Goal: Information Seeking & Learning: Check status

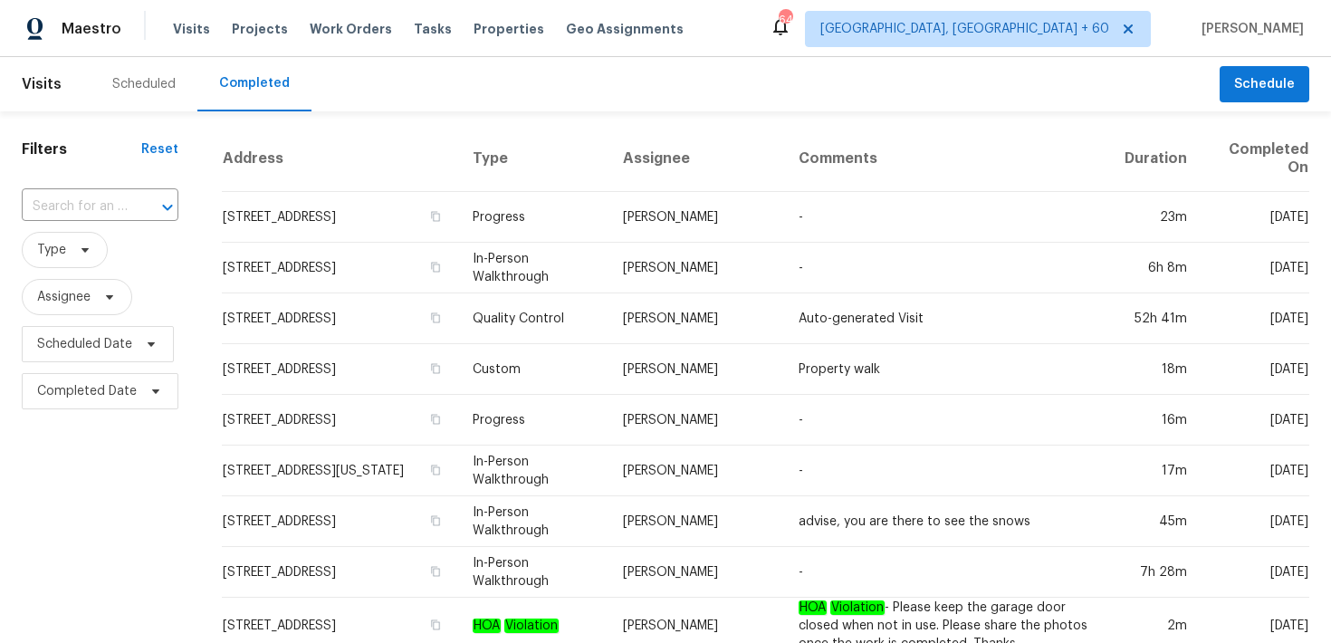
click at [93, 187] on div "​" at bounding box center [100, 206] width 157 height 39
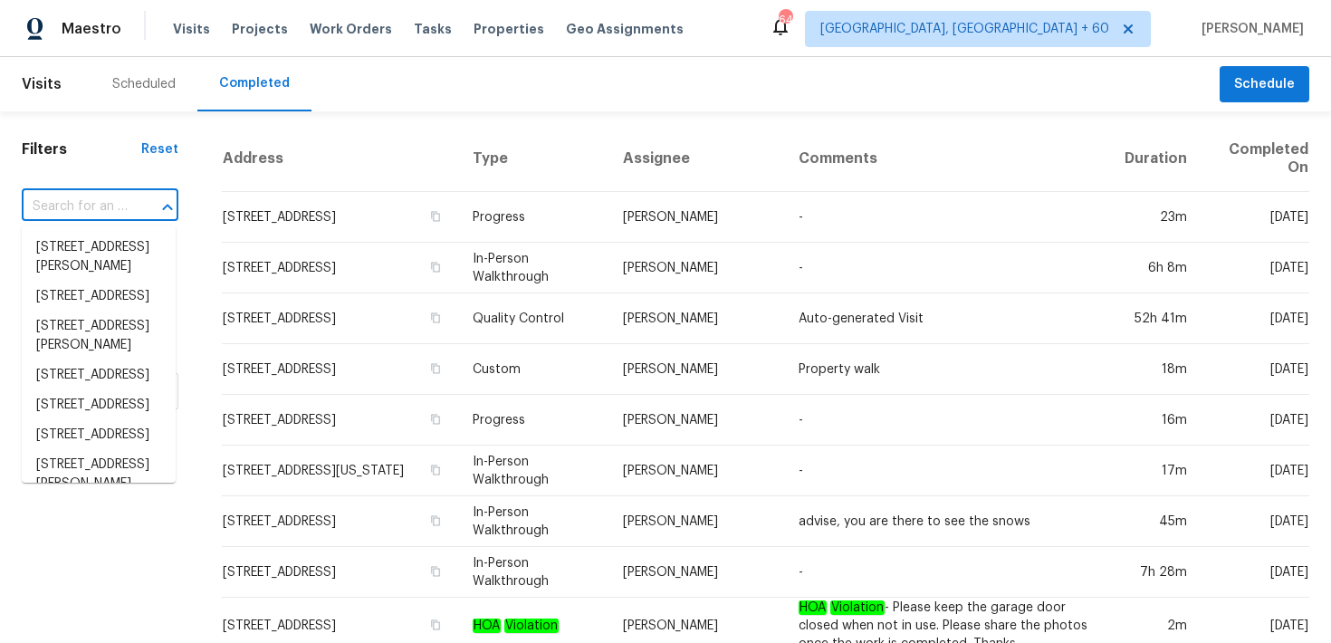
paste input "[STREET_ADDRESS]"
type input "[STREET_ADDRESS]"
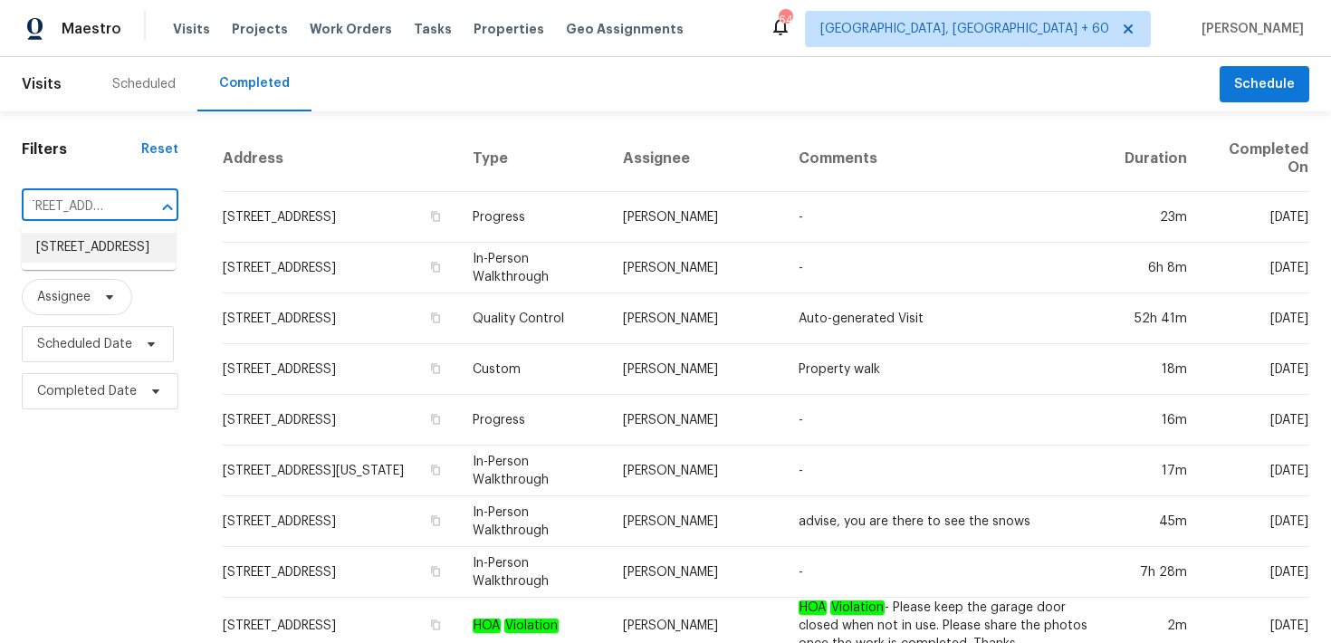
click at [71, 252] on li "[STREET_ADDRESS]" at bounding box center [99, 248] width 154 height 30
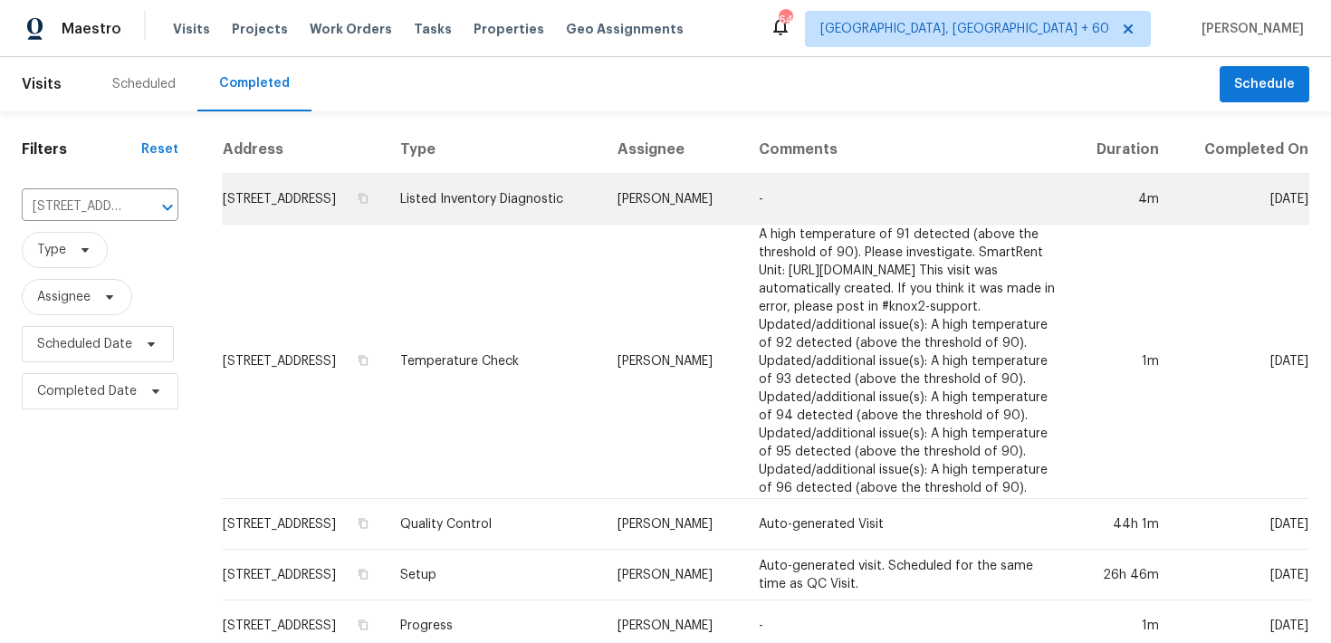
click at [514, 201] on td "Listed Inventory Diagnostic" at bounding box center [494, 199] width 217 height 51
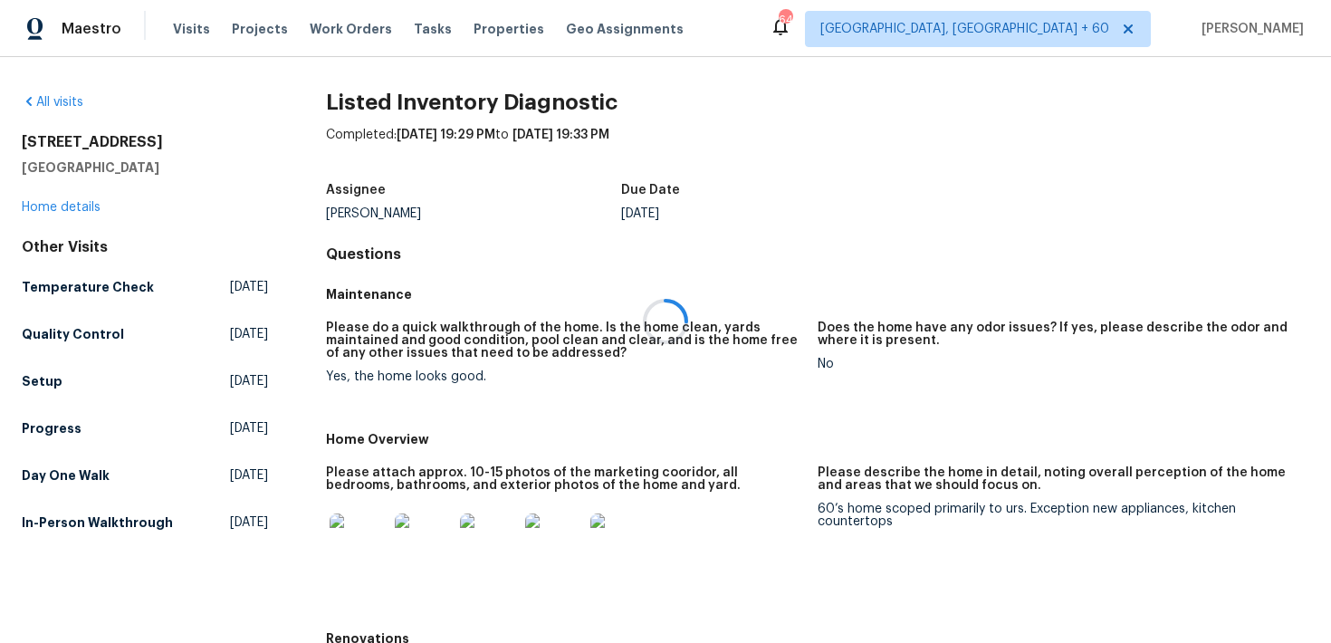
click at [37, 198] on div at bounding box center [665, 321] width 1331 height 643
click at [35, 208] on link "Home details" at bounding box center [61, 207] width 79 height 13
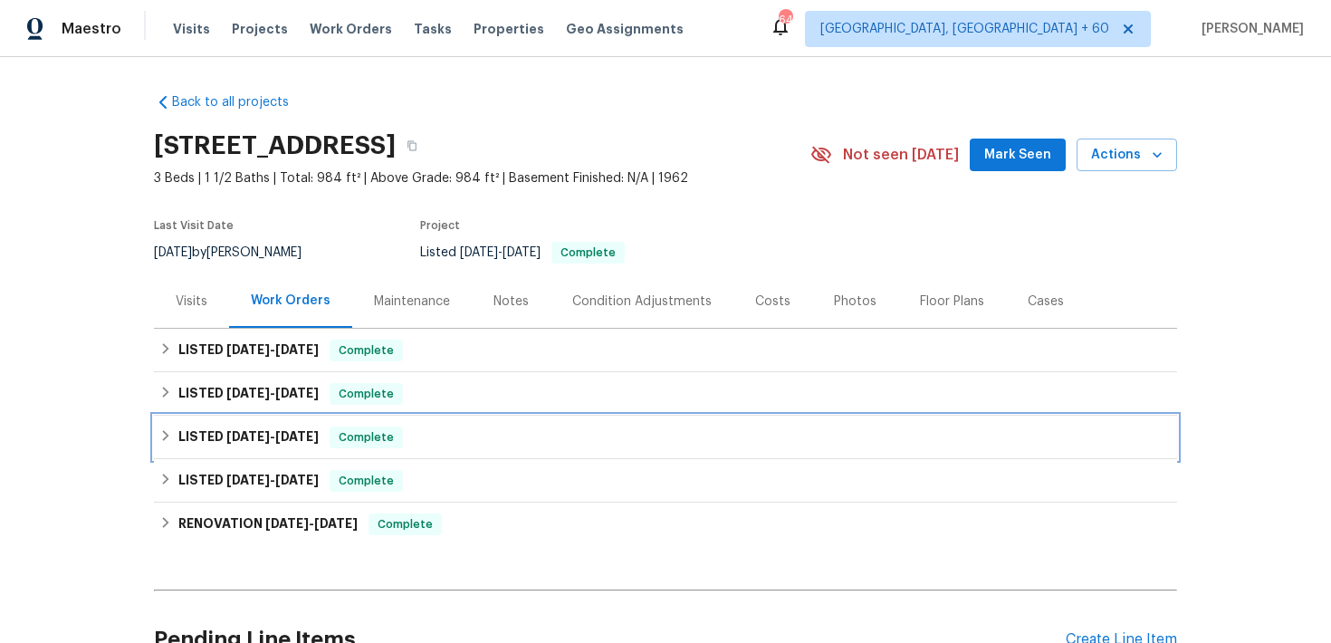
click at [439, 438] on div "LISTED [DATE] - [DATE] Complete" at bounding box center [665, 437] width 1012 height 22
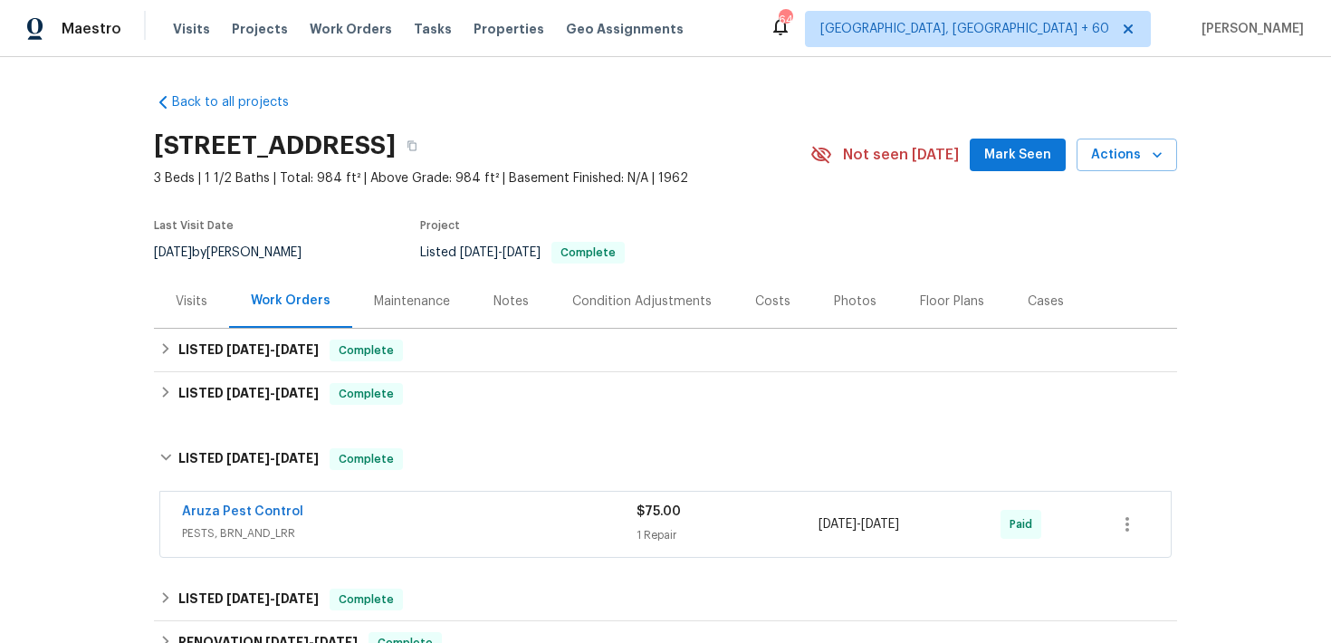
click at [675, 539] on div "1 Repair" at bounding box center [727, 535] width 182 height 18
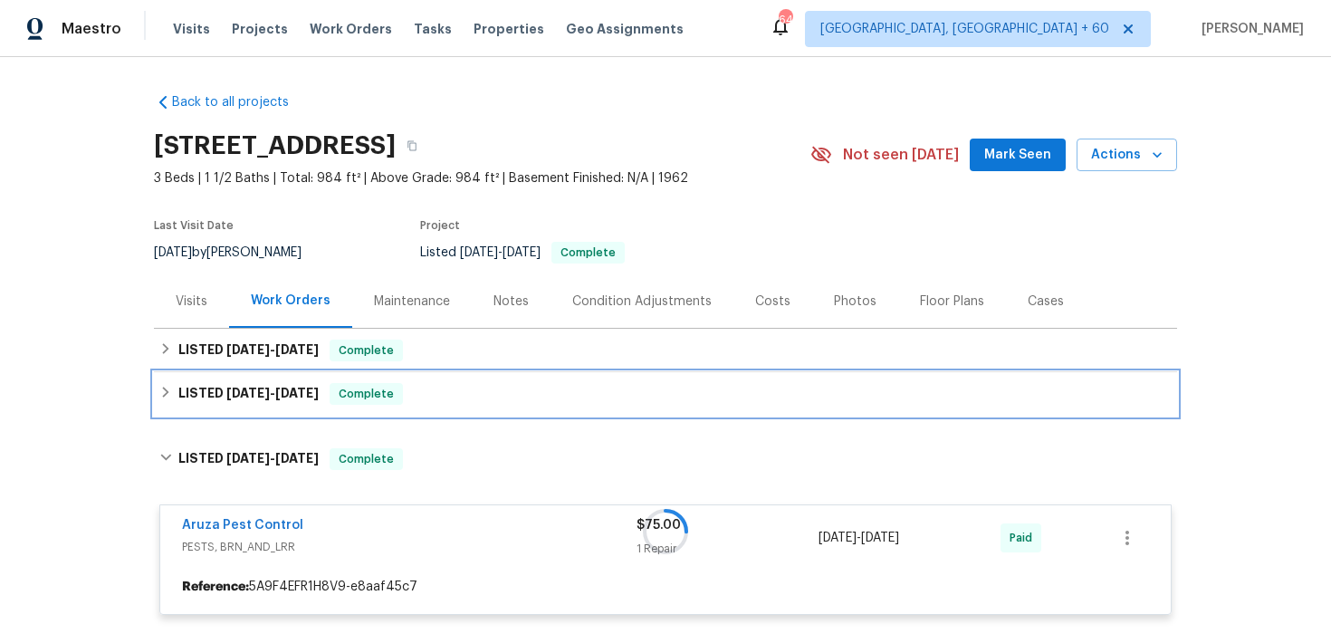
click at [516, 383] on div "LISTED [DATE] - [DATE] Complete" at bounding box center [665, 394] width 1012 height 22
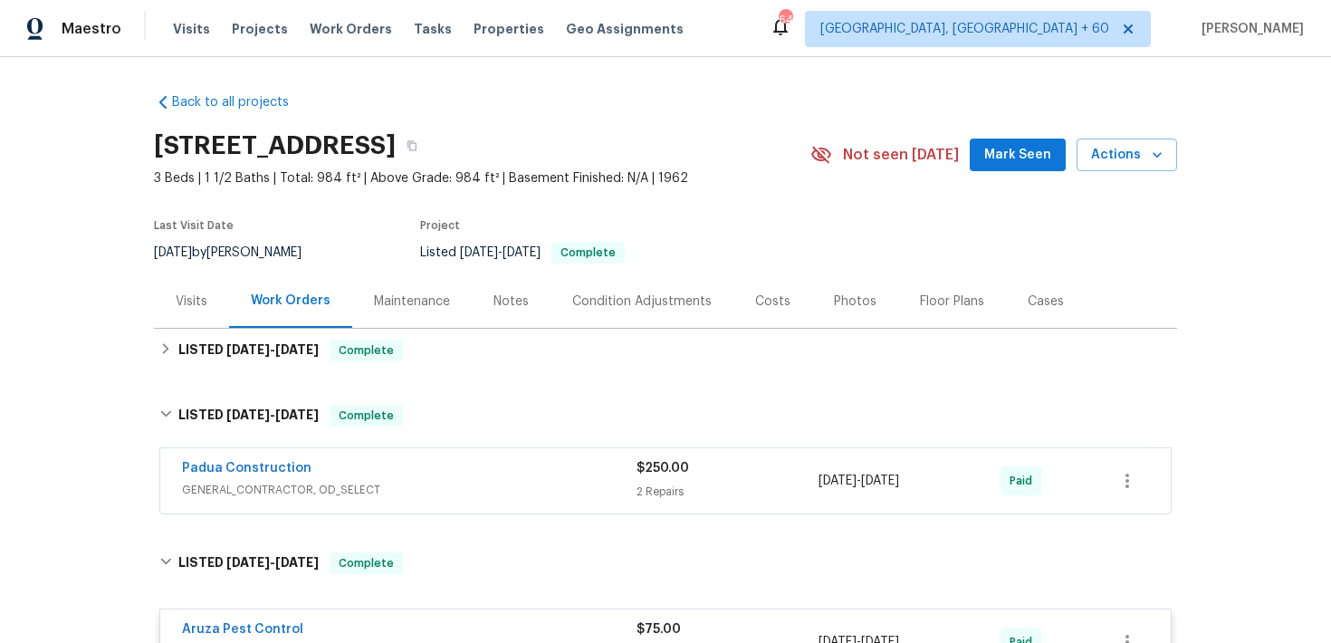
click at [659, 482] on div "2 Repairs" at bounding box center [727, 491] width 182 height 18
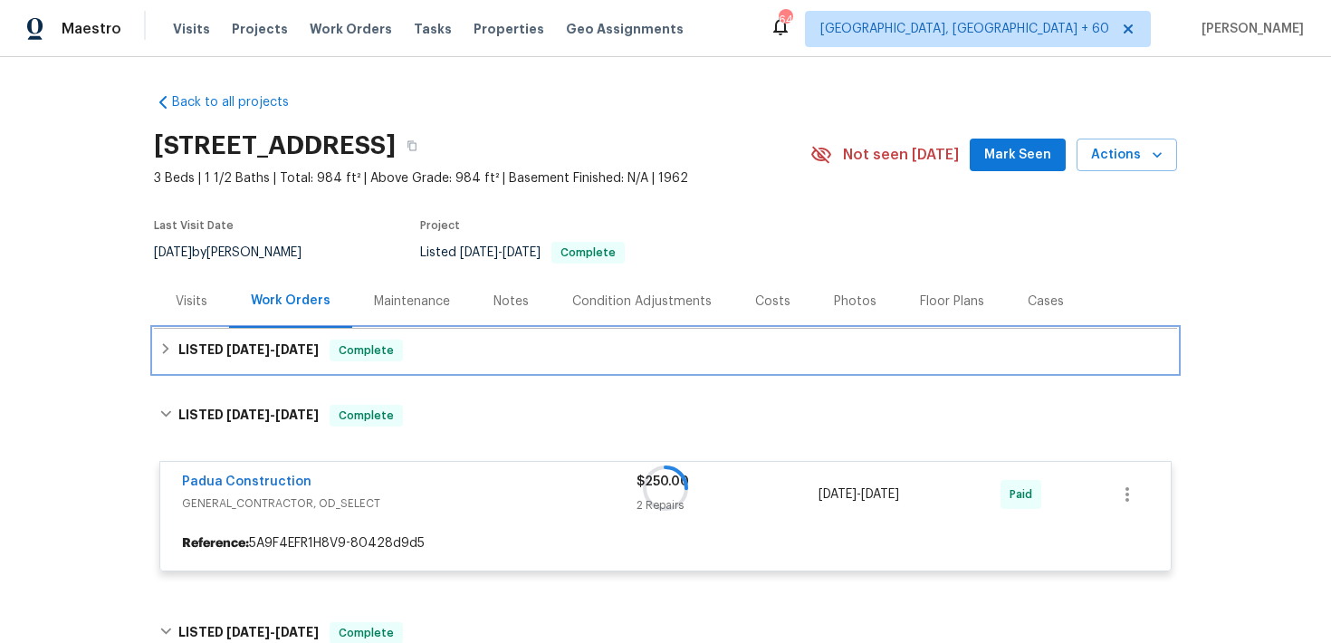
click at [541, 357] on div "LISTED [DATE] - [DATE] Complete" at bounding box center [665, 350] width 1012 height 22
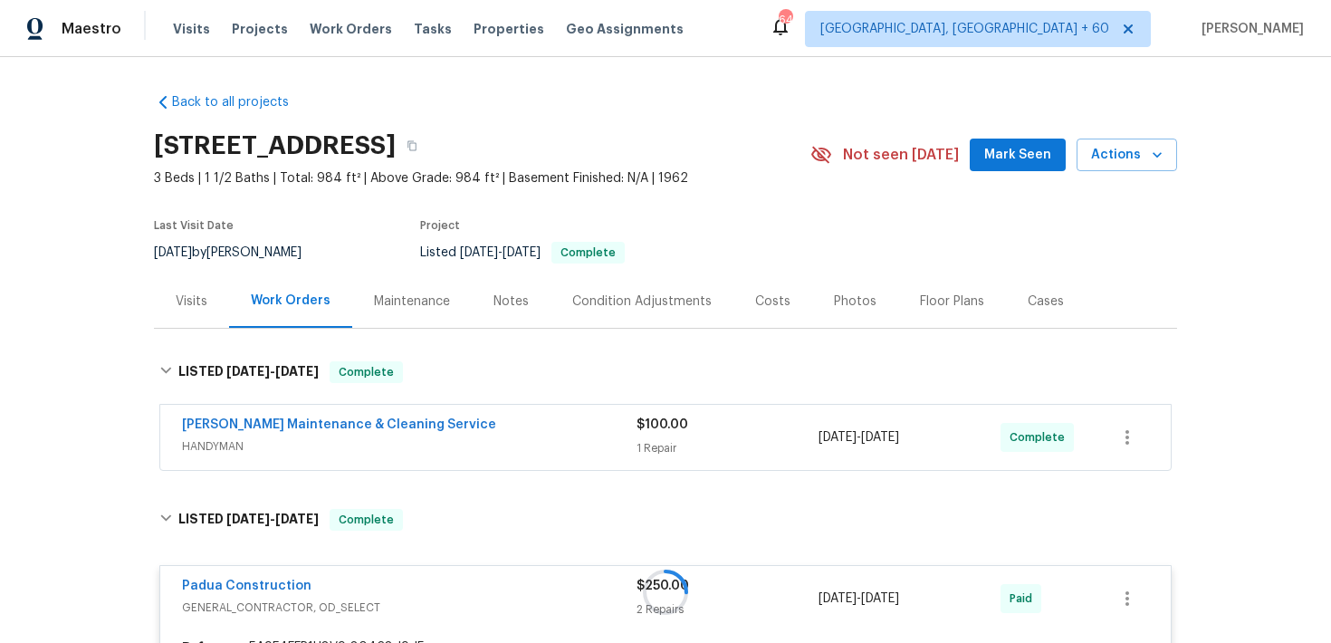
click at [644, 438] on div "$100.00 1 Repair" at bounding box center [727, 436] width 182 height 43
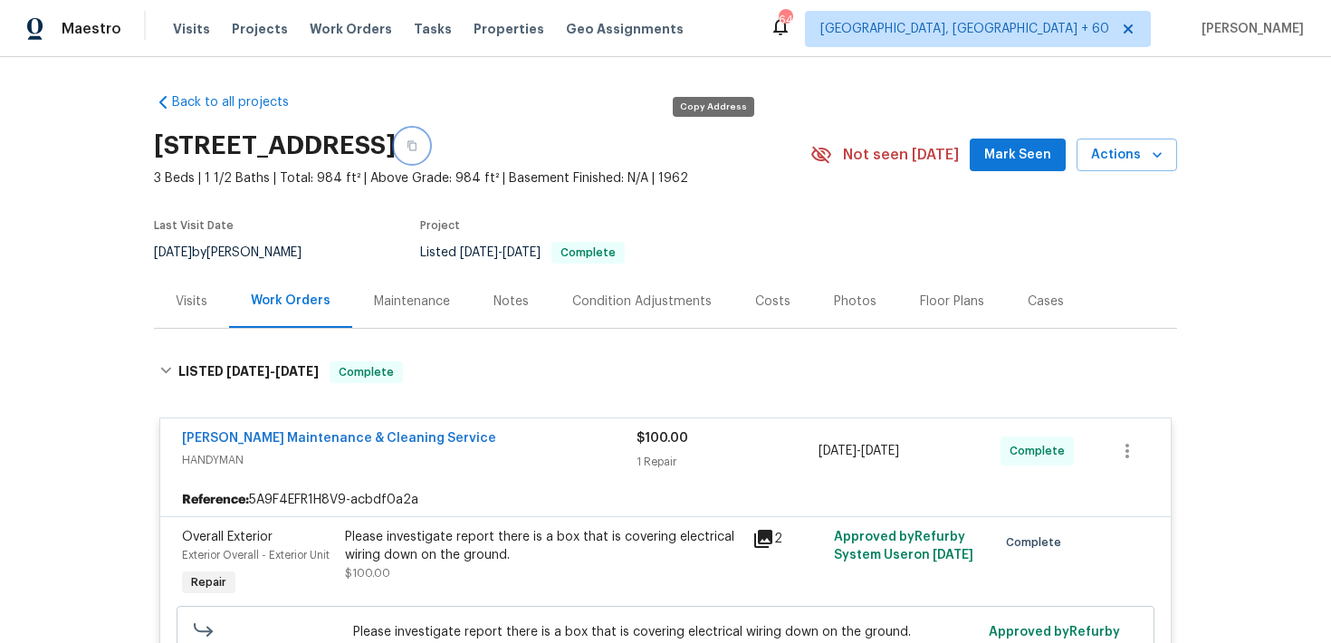
click at [428, 152] on button "button" at bounding box center [412, 145] width 33 height 33
click at [417, 148] on icon "button" at bounding box center [411, 145] width 11 height 11
click at [182, 33] on span "Visits" at bounding box center [191, 29] width 37 height 18
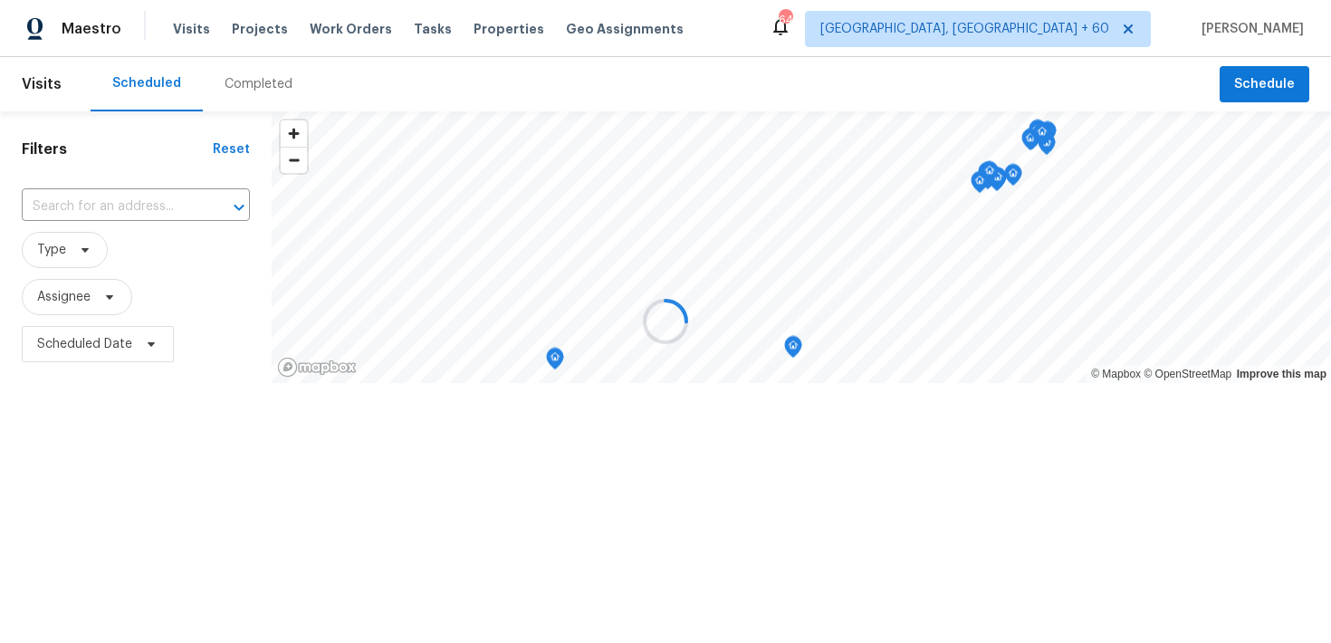
click at [245, 91] on div at bounding box center [665, 321] width 1331 height 643
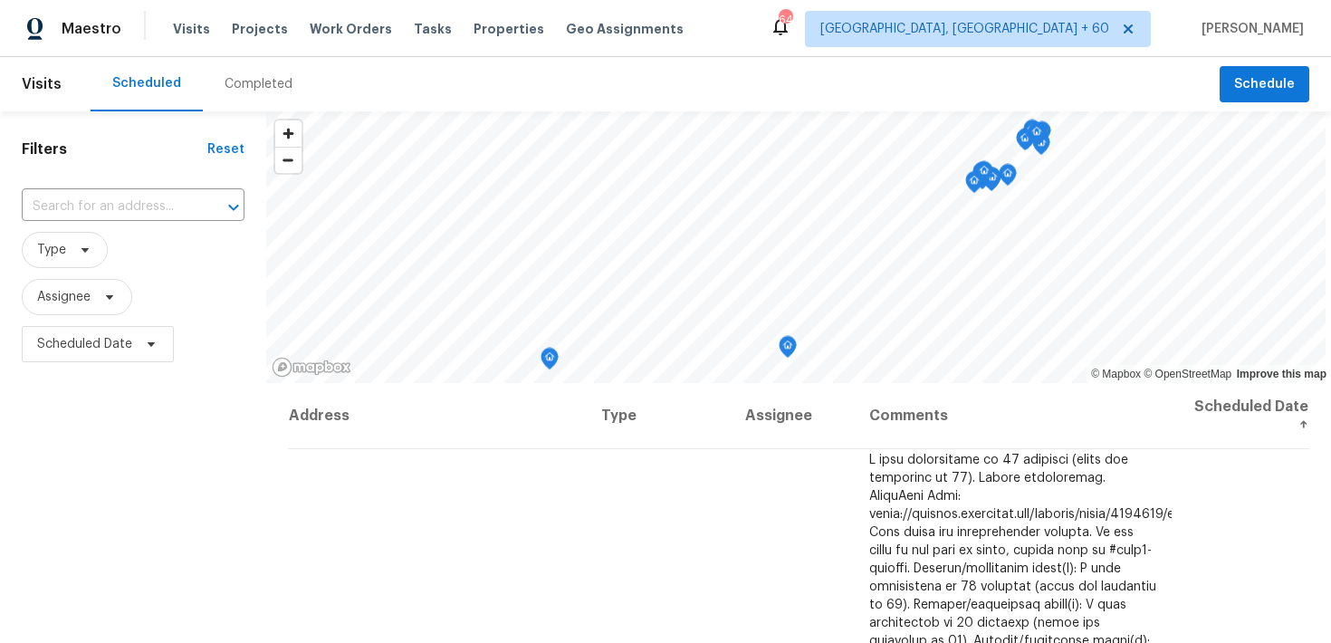
click at [250, 80] on div "Completed" at bounding box center [258, 84] width 68 height 18
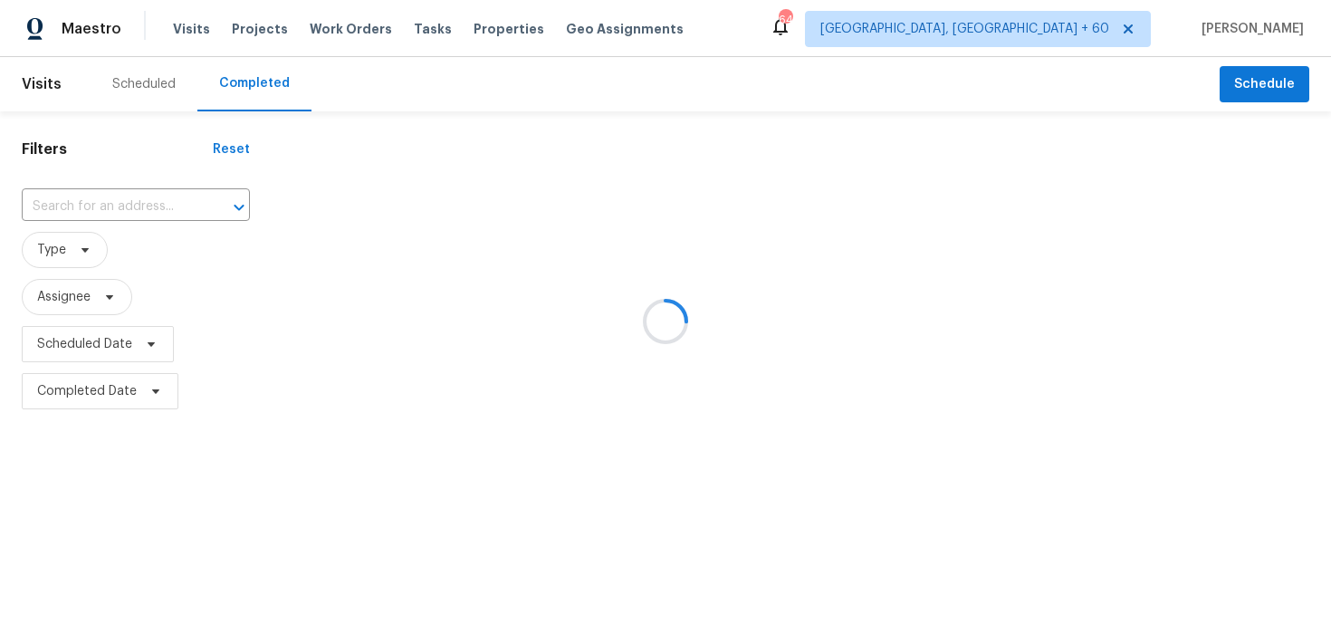
click at [74, 224] on div at bounding box center [665, 321] width 1331 height 643
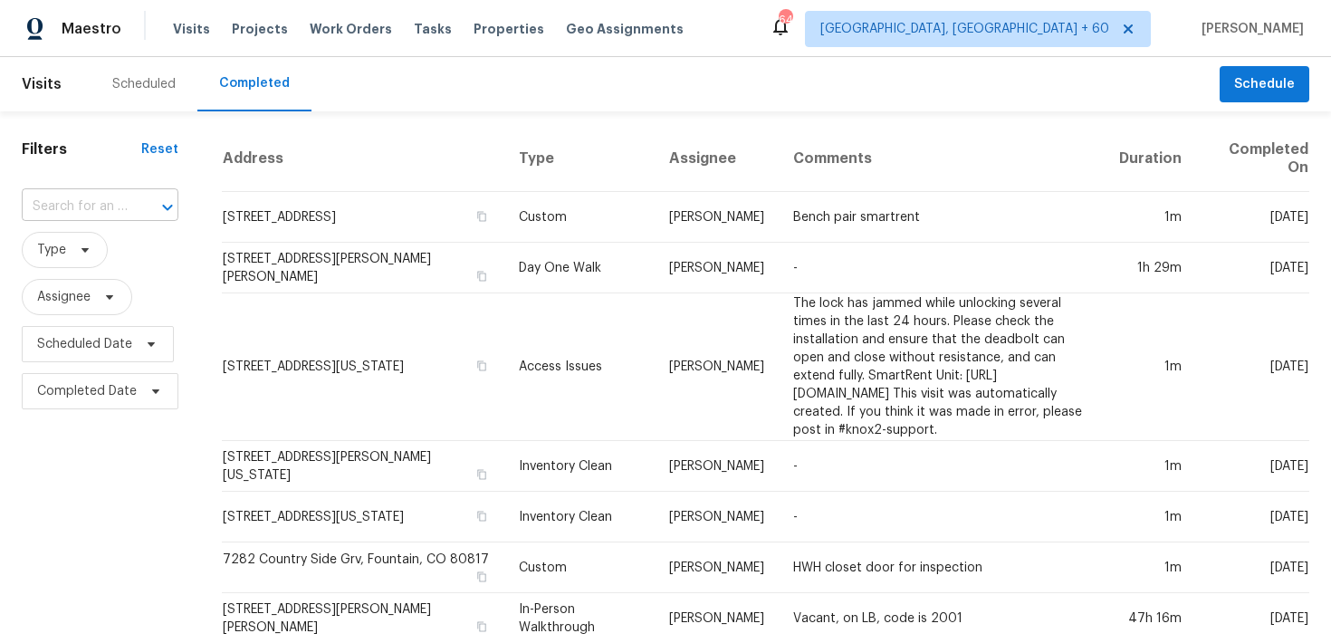
click at [59, 201] on input "text" at bounding box center [75, 207] width 106 height 28
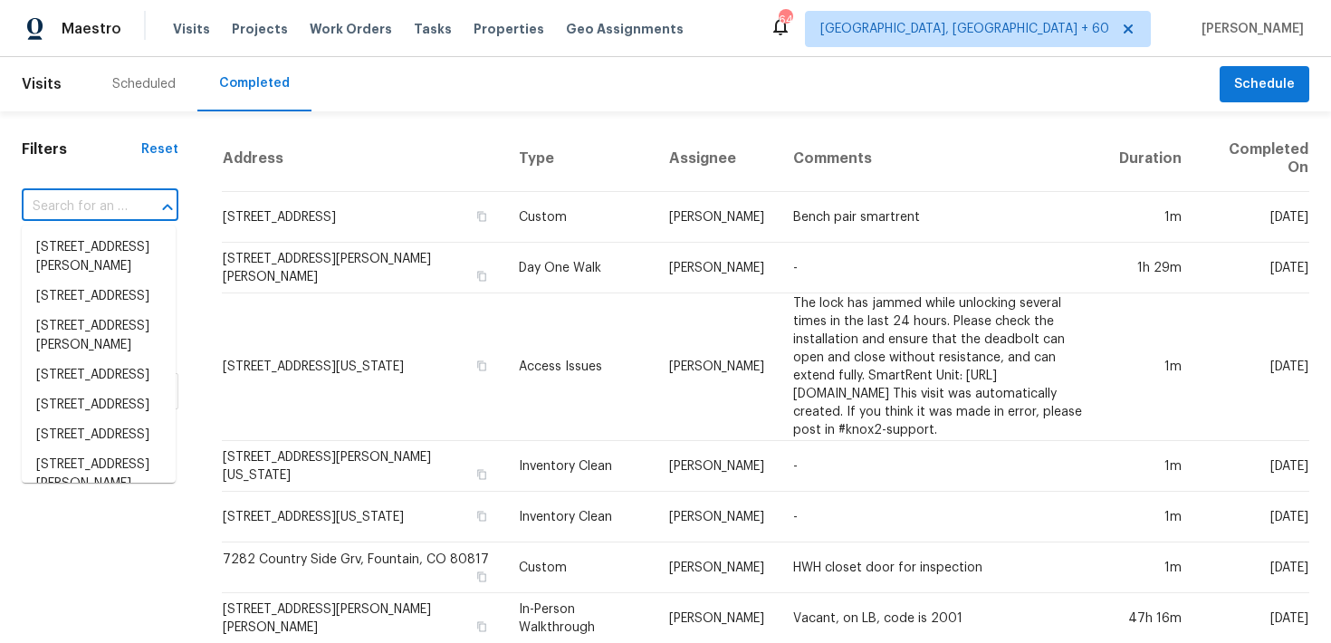
paste input "[STREET_ADDRESS][PERSON_NAME]"
type input "[STREET_ADDRESS][PERSON_NAME]"
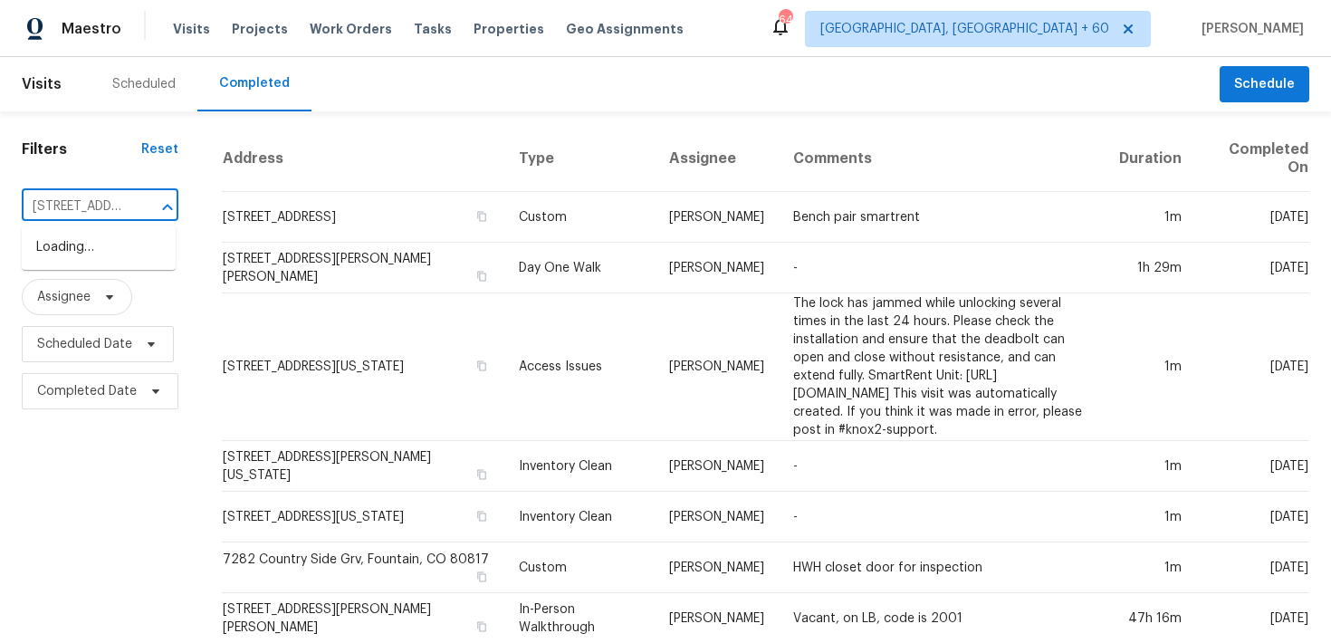
scroll to position [0, 123]
click at [81, 242] on li "[STREET_ADDRESS]" at bounding box center [99, 248] width 154 height 30
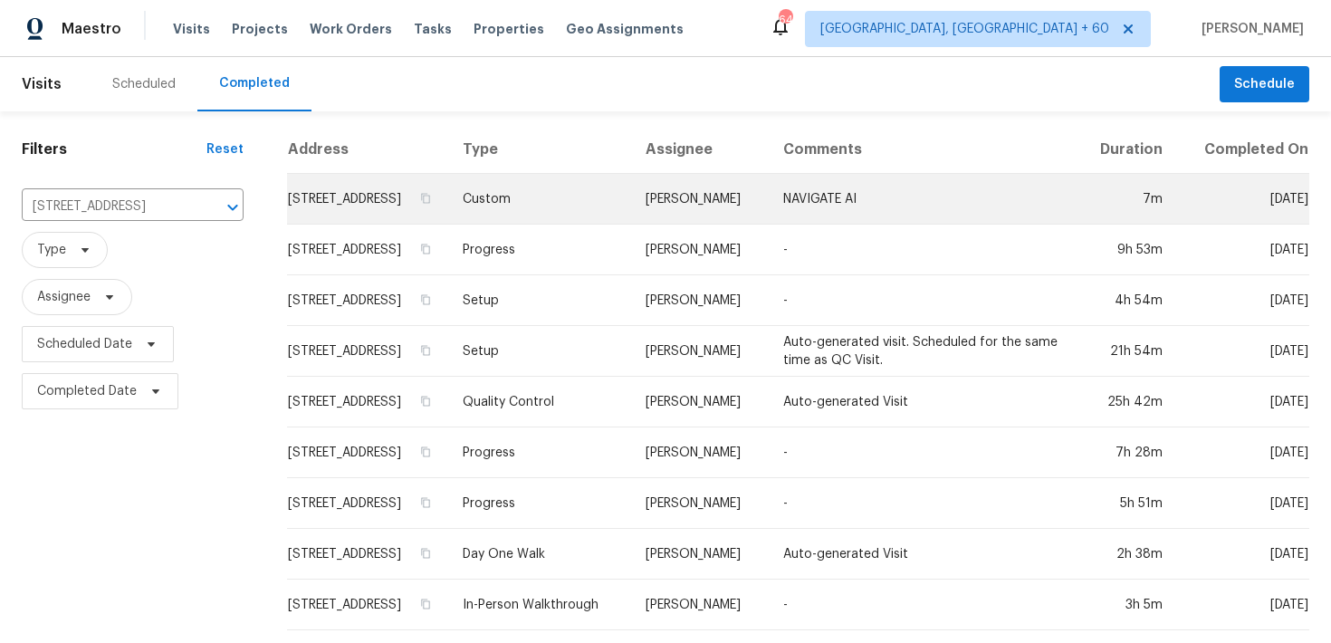
click at [600, 202] on td "Custom" at bounding box center [539, 199] width 183 height 51
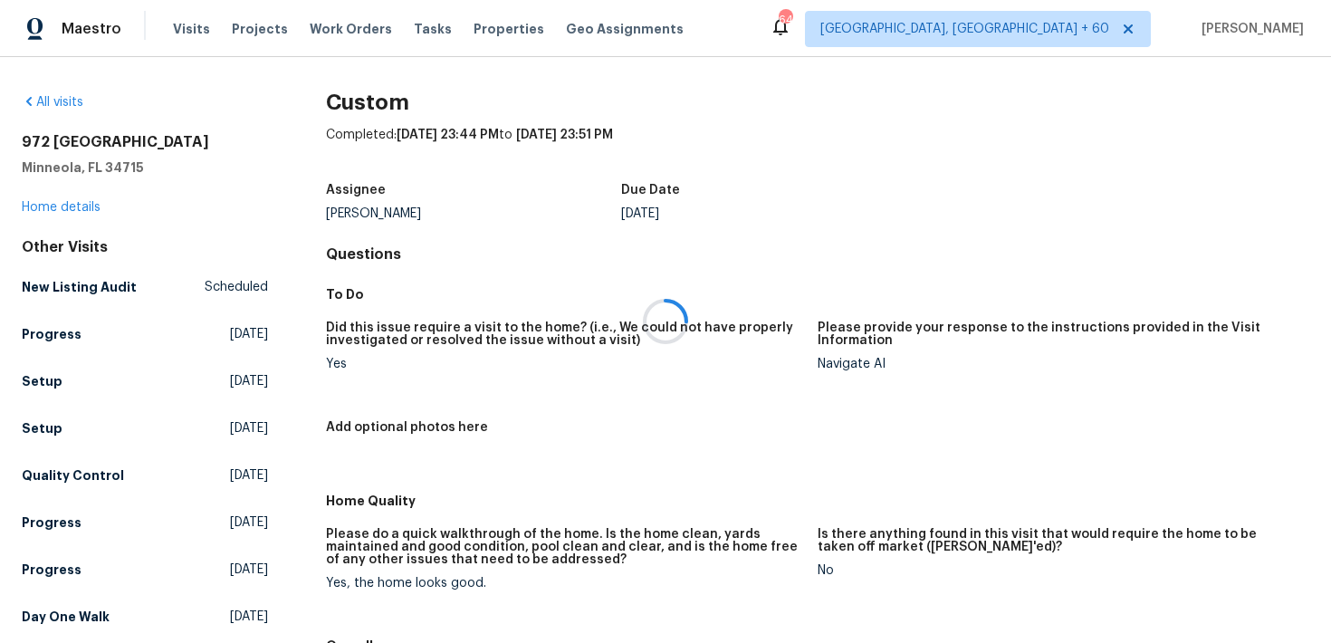
click at [81, 208] on div at bounding box center [665, 321] width 1331 height 643
click at [48, 204] on div at bounding box center [665, 321] width 1331 height 643
click at [48, 204] on link "Home details" at bounding box center [61, 207] width 79 height 13
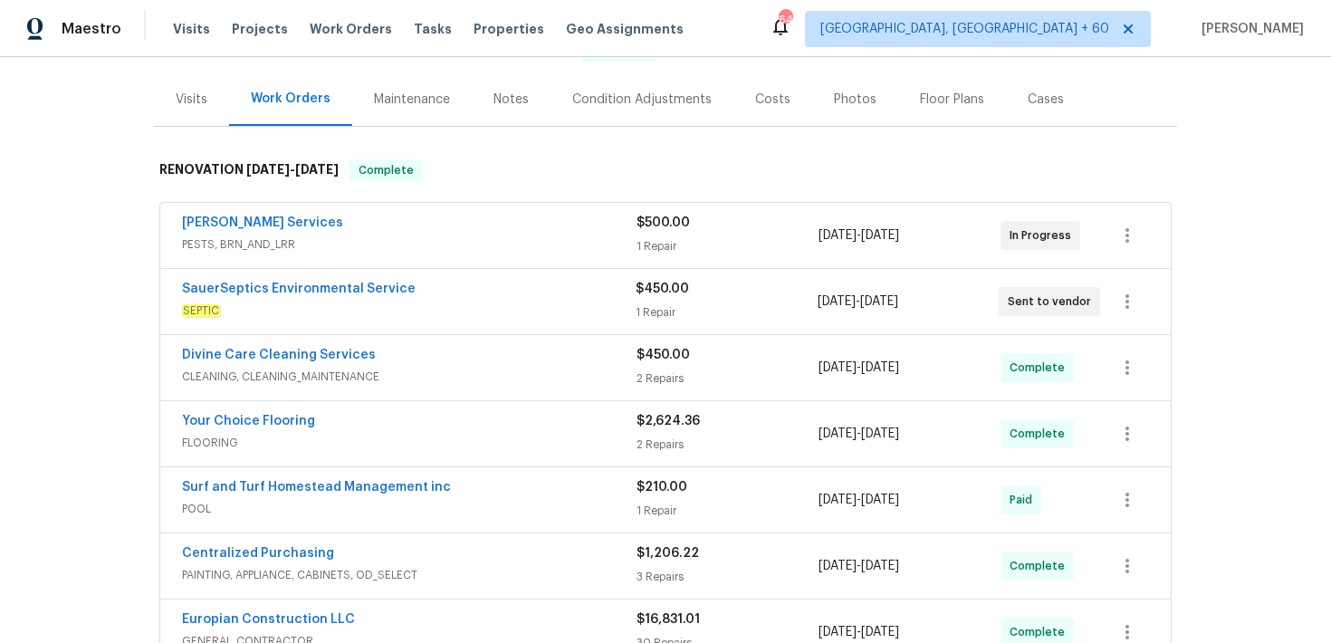
scroll to position [207, 0]
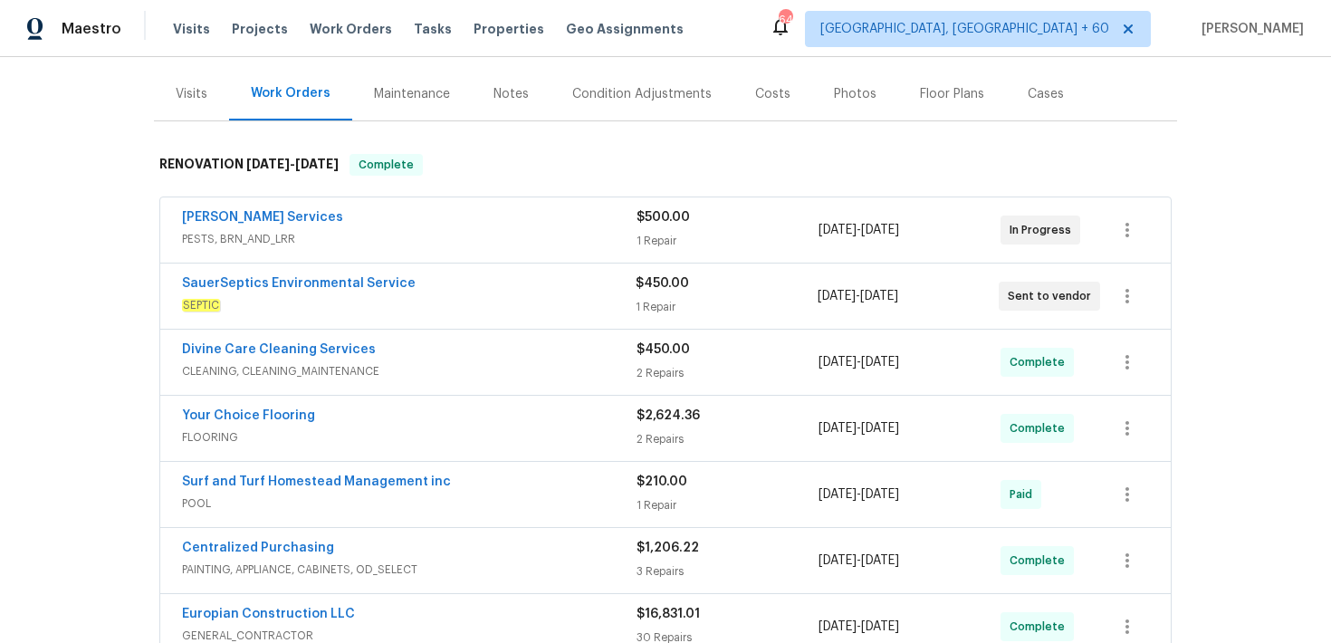
click at [659, 245] on div "1 Repair" at bounding box center [727, 241] width 182 height 18
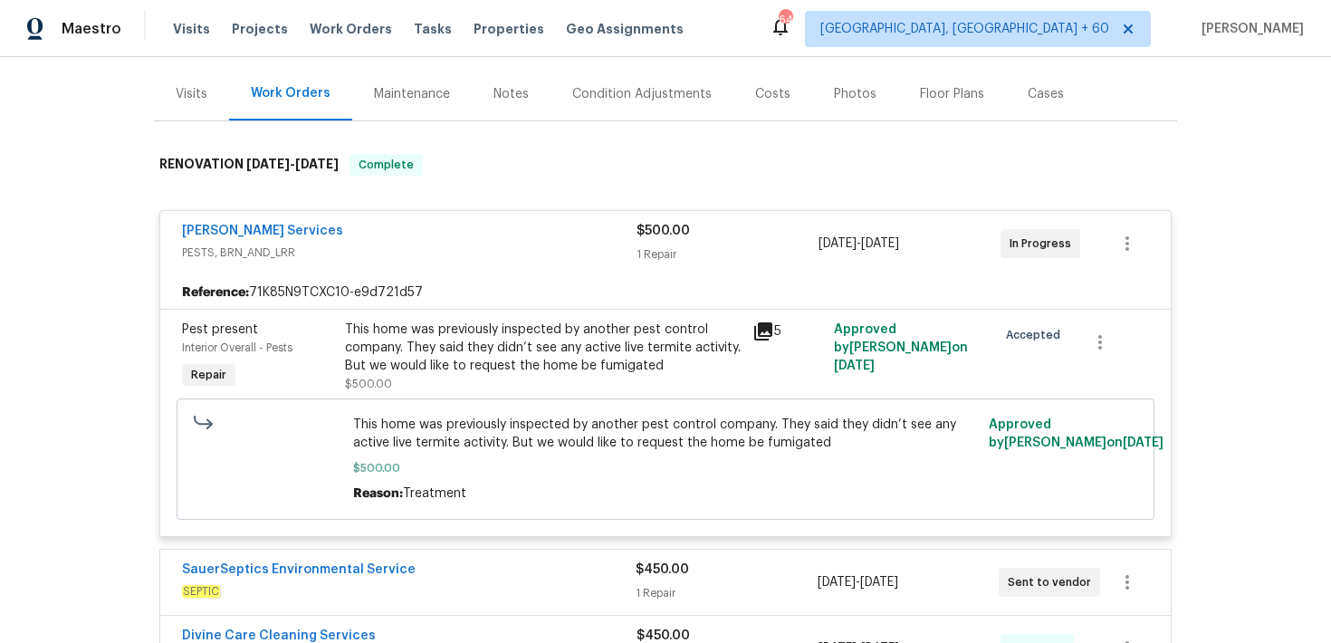
click at [659, 245] on div "1 Repair" at bounding box center [727, 254] width 182 height 18
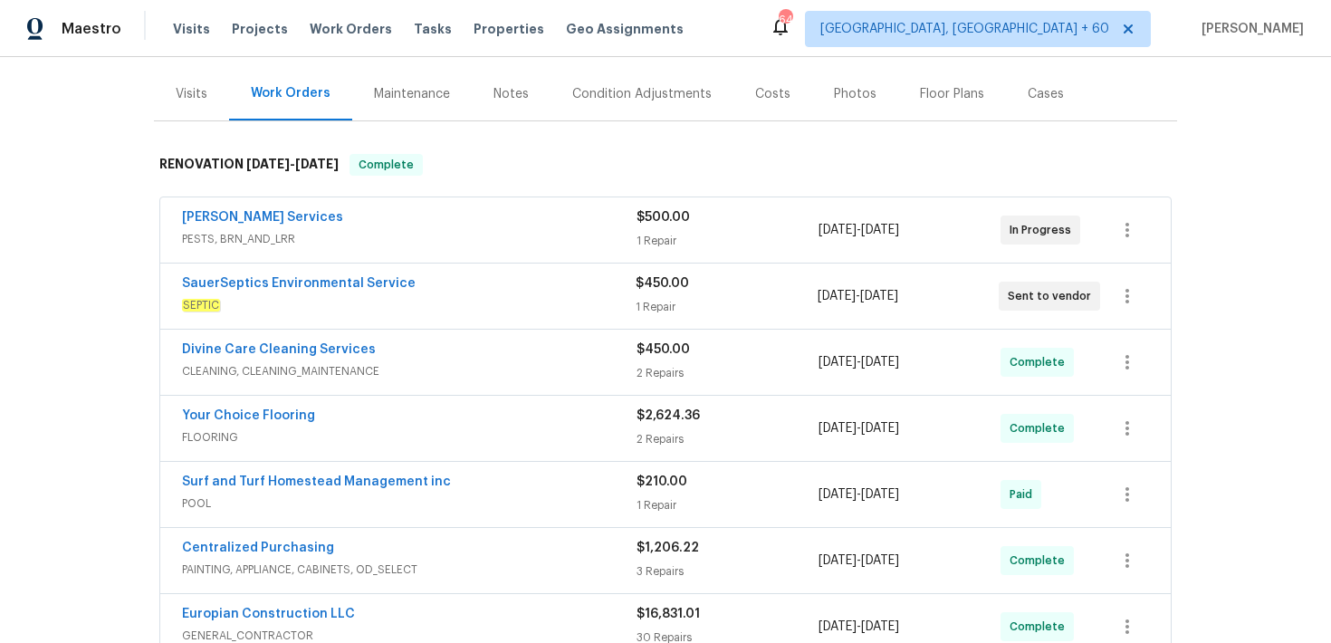
click at [650, 238] on div "1 Repair" at bounding box center [727, 241] width 182 height 18
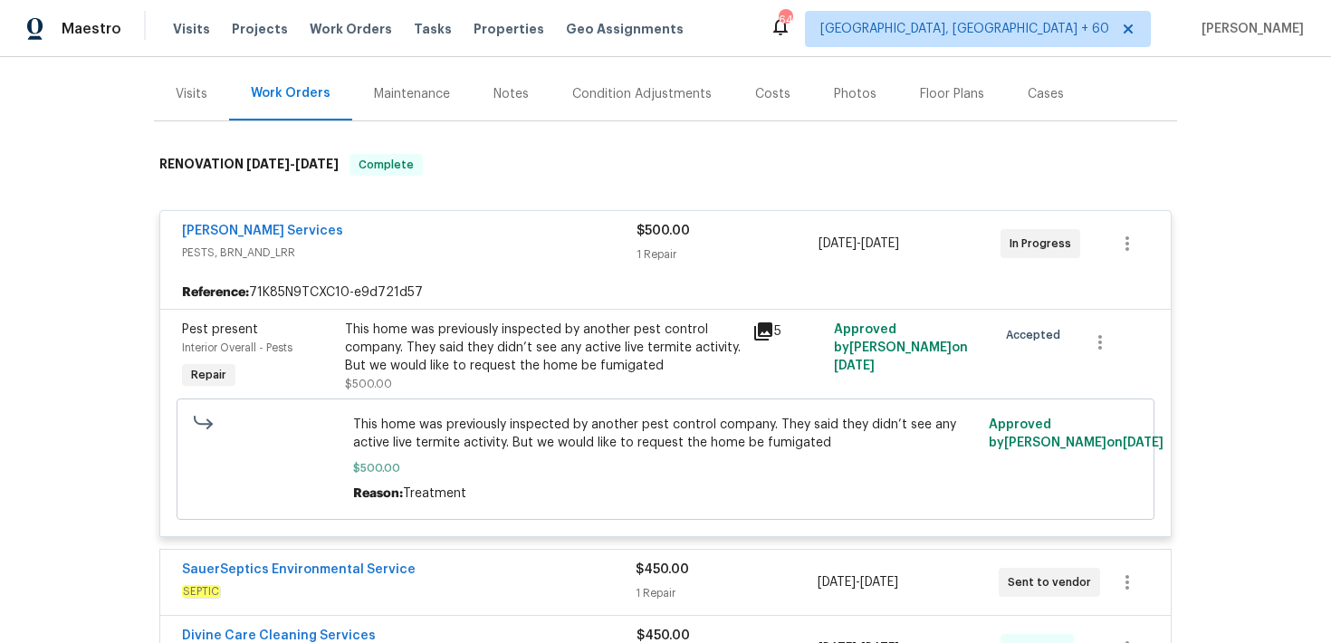
click at [650, 237] on div "$500.00" at bounding box center [727, 231] width 182 height 18
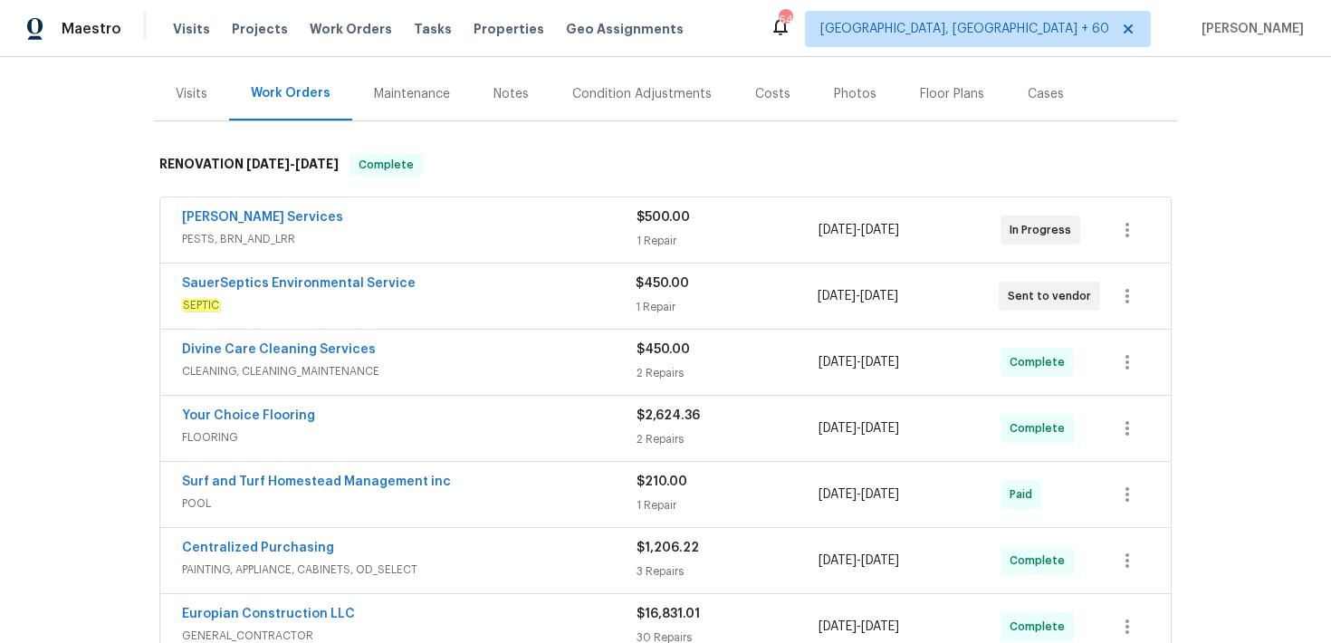
scroll to position [234, 0]
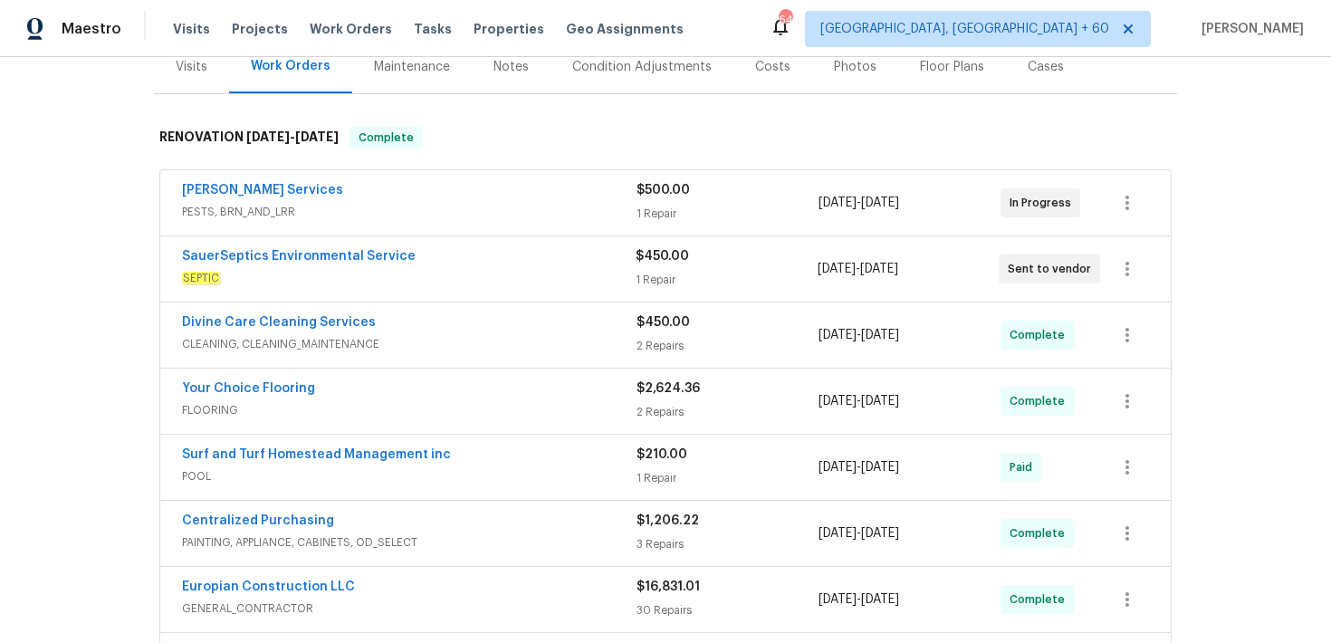
click at [671, 273] on div "1 Repair" at bounding box center [725, 280] width 181 height 18
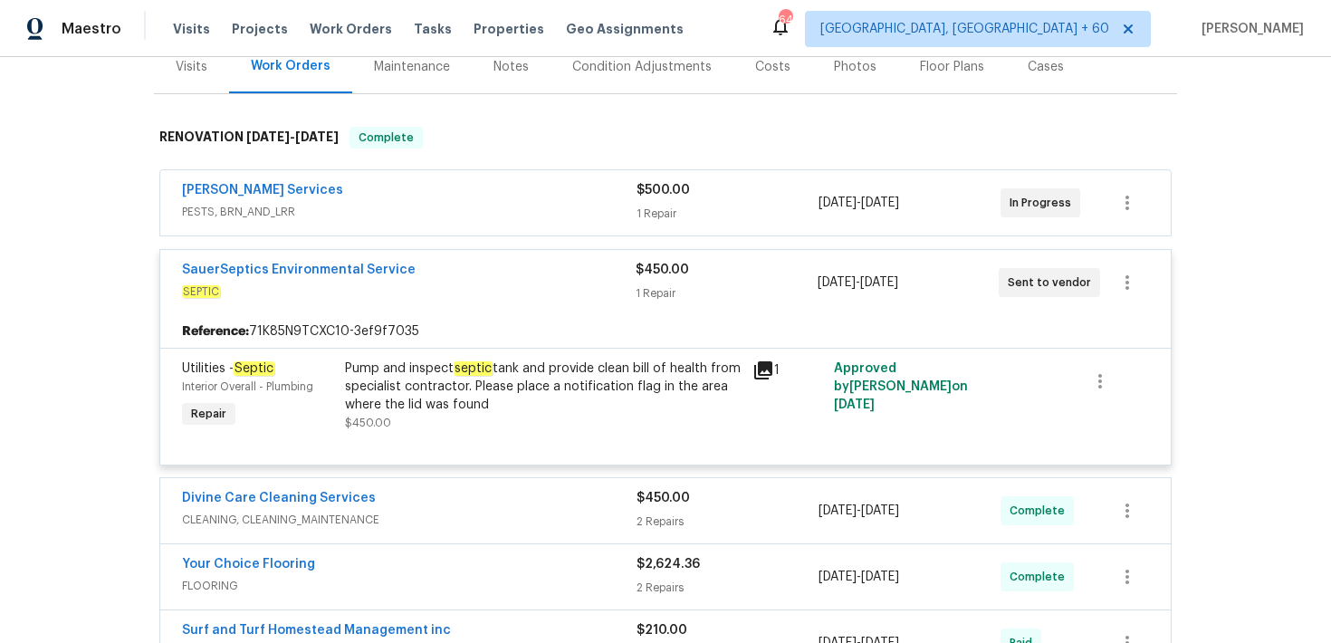
click at [658, 288] on div "1 Repair" at bounding box center [725, 293] width 181 height 18
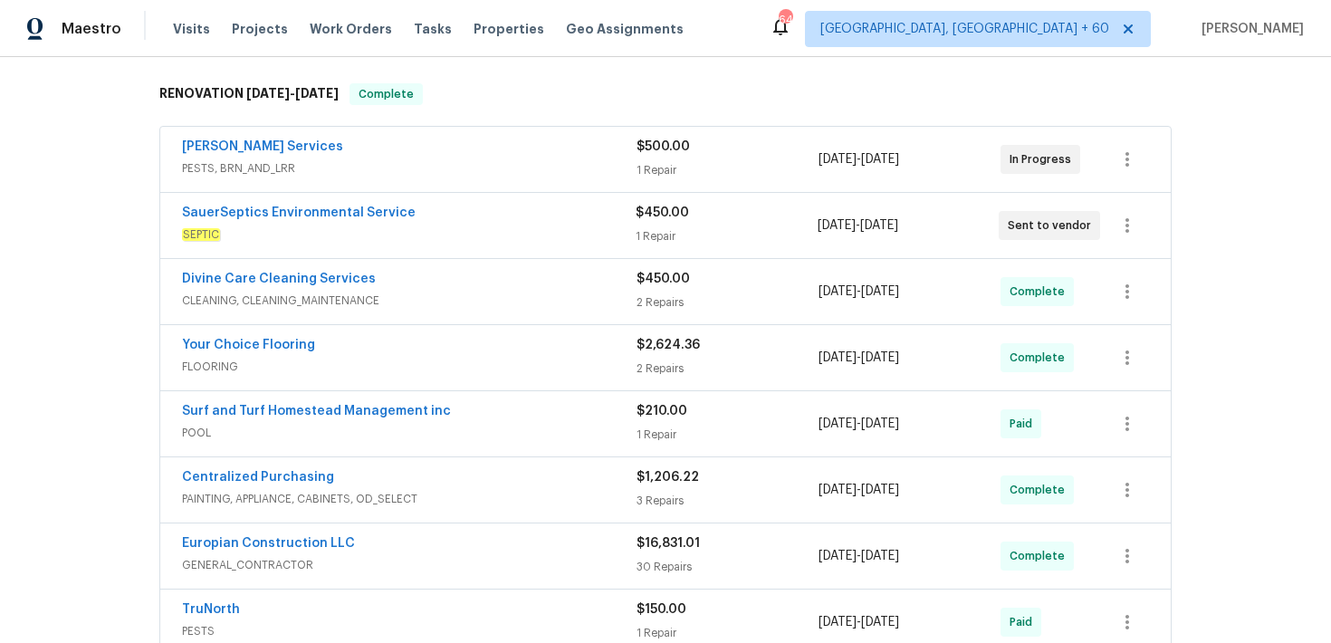
scroll to position [281, 0]
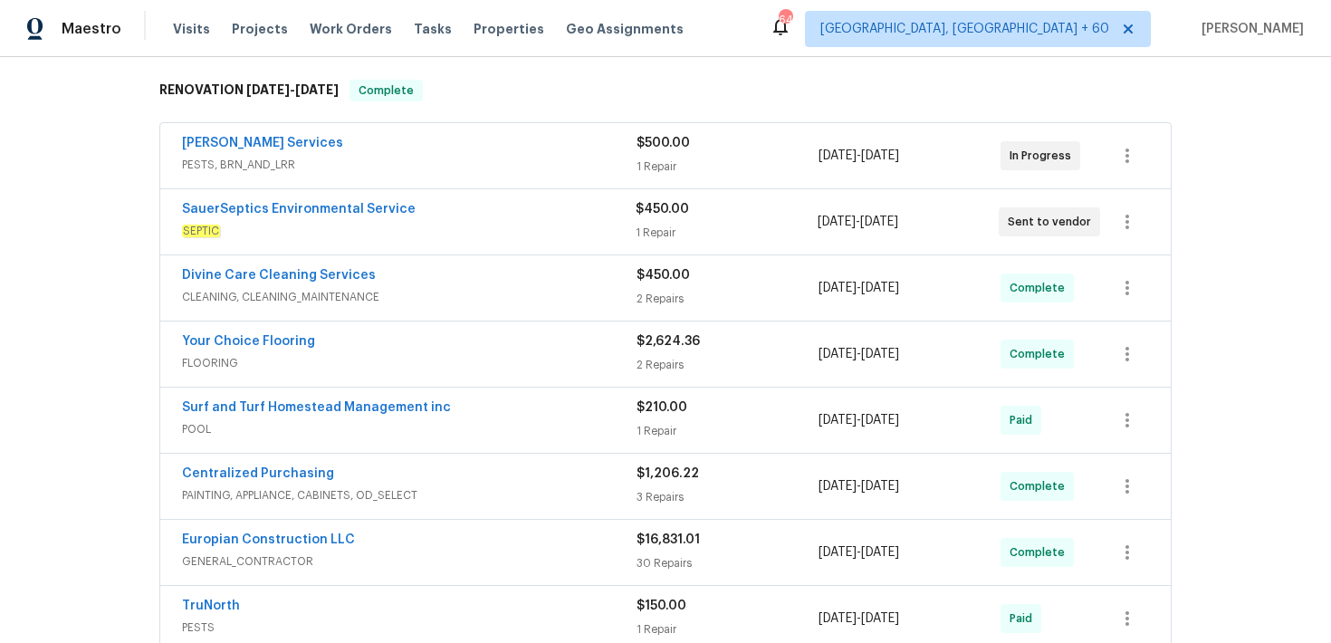
click at [666, 277] on span "$450.00" at bounding box center [662, 275] width 53 height 13
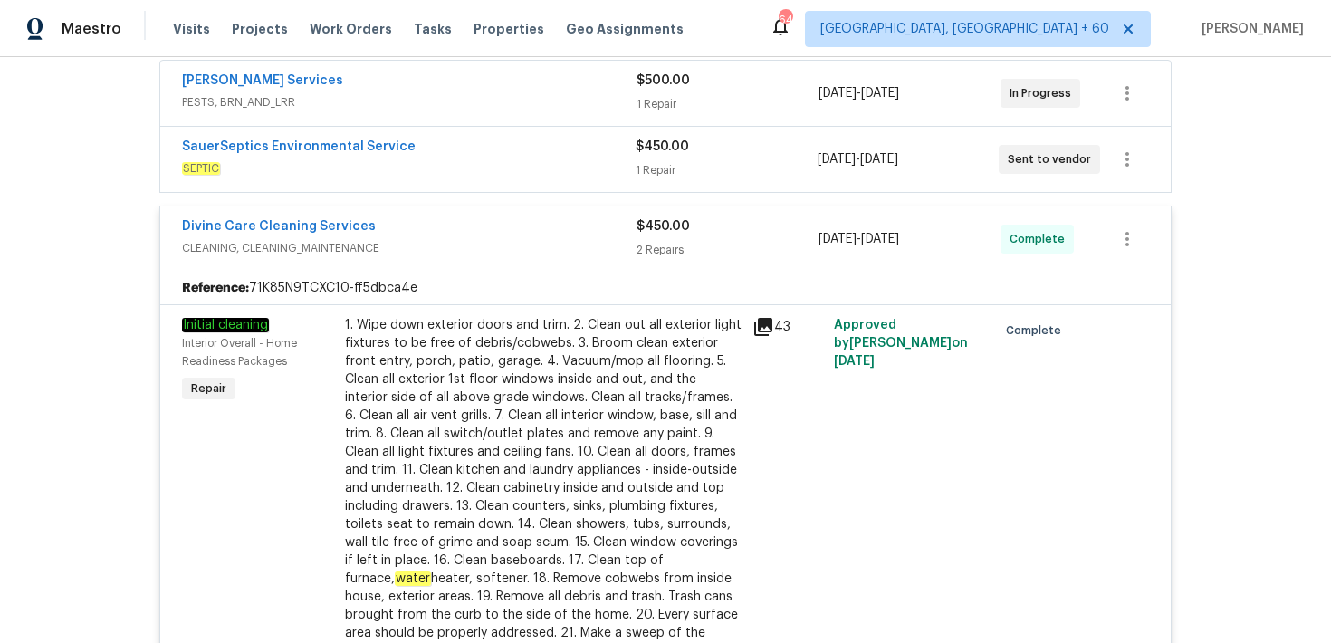
scroll to position [222, 0]
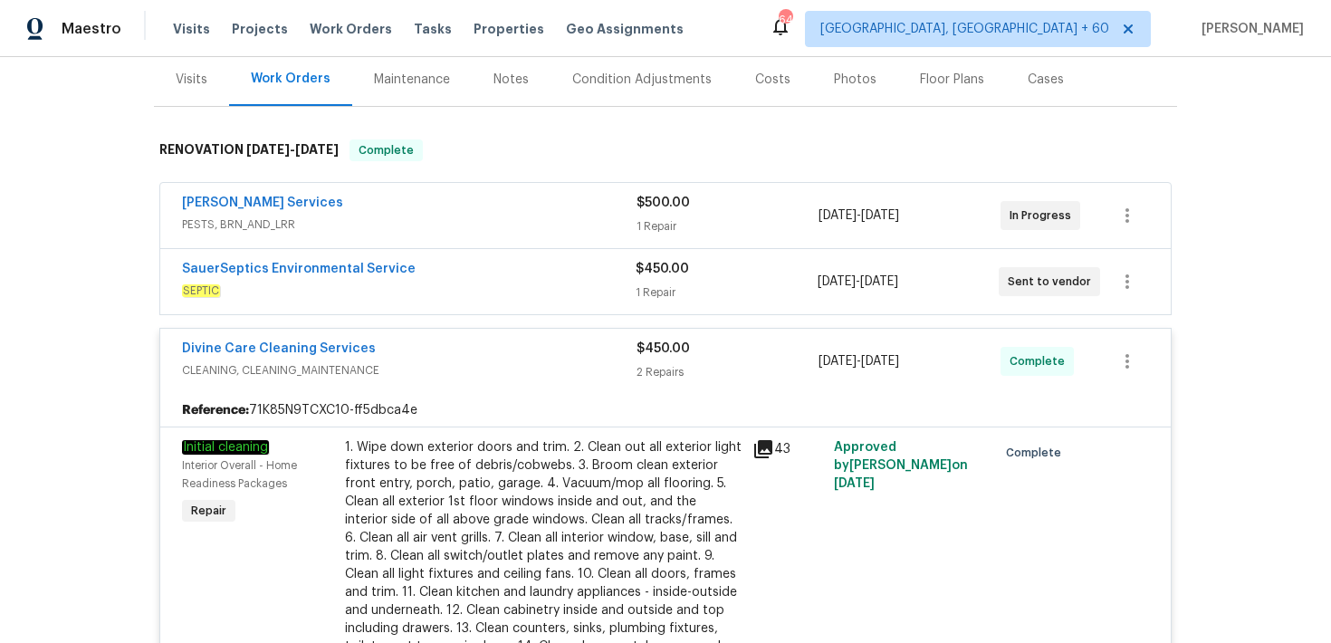
click at [669, 343] on span "$450.00" at bounding box center [662, 348] width 53 height 13
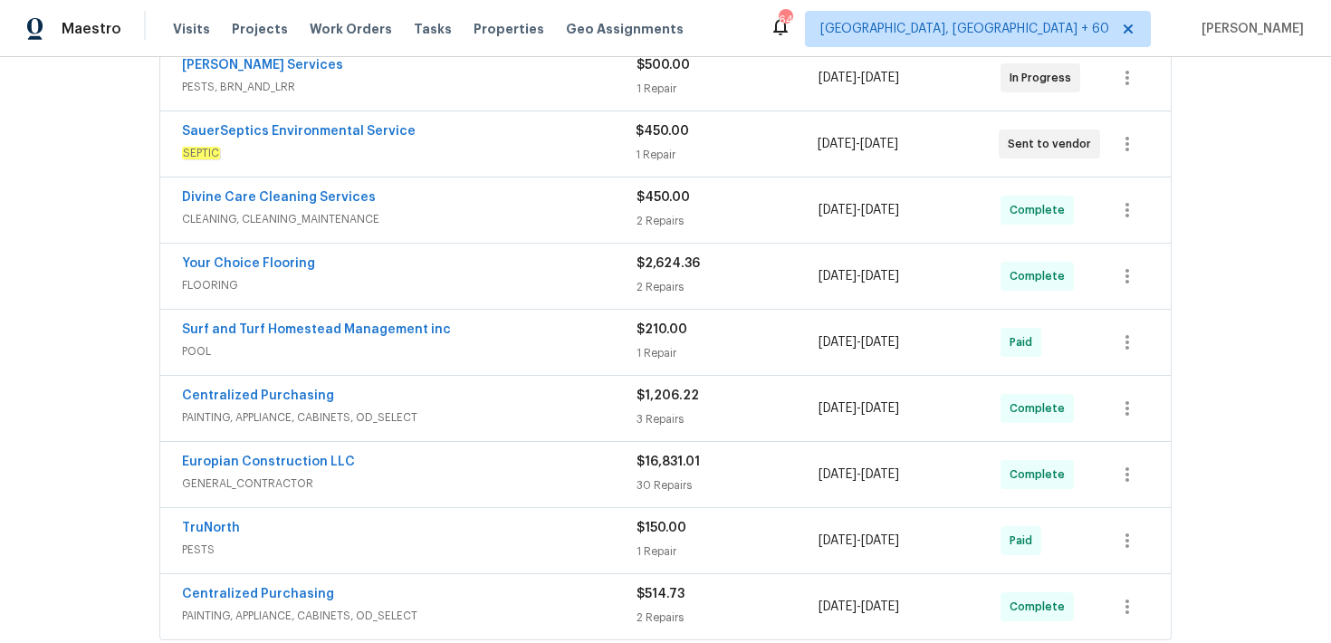
scroll to position [362, 0]
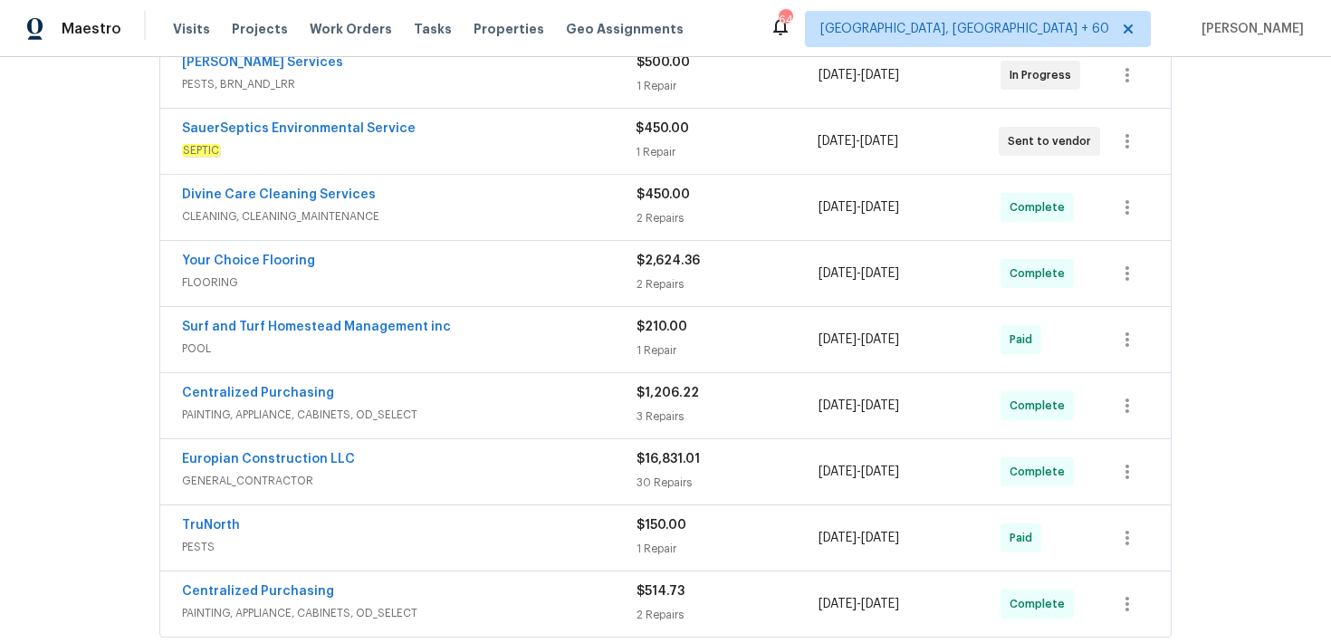
click at [666, 262] on span "$2,624.36" at bounding box center [667, 260] width 63 height 13
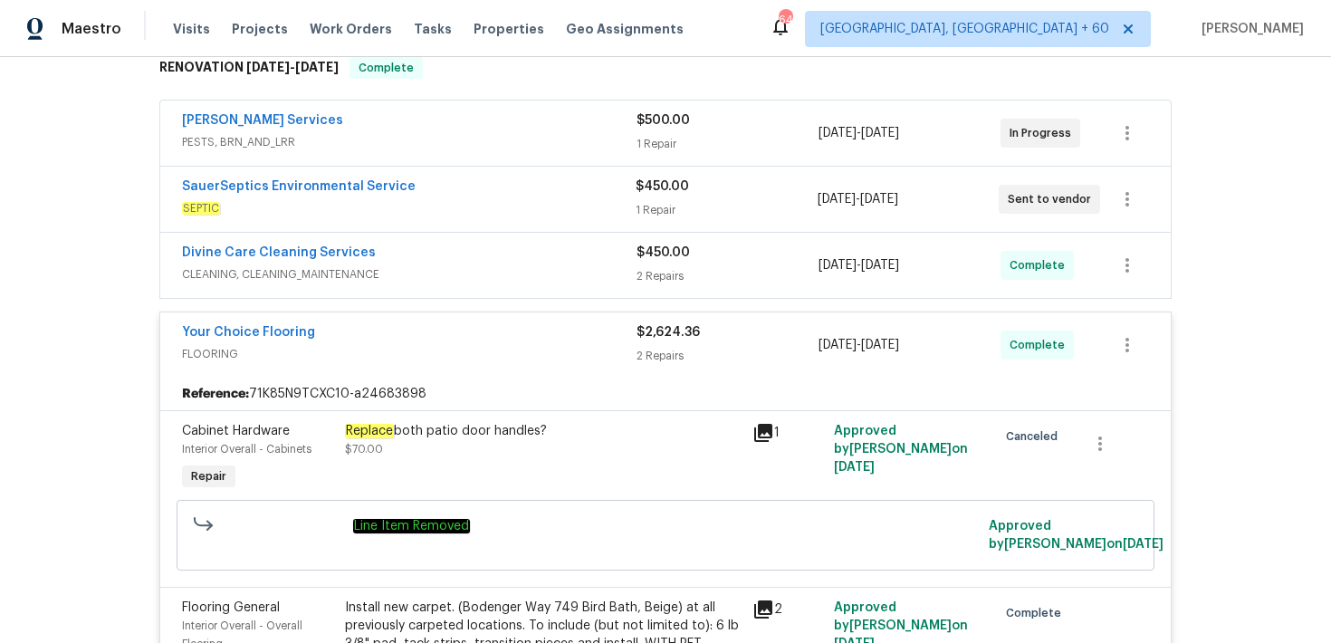
scroll to position [0, 0]
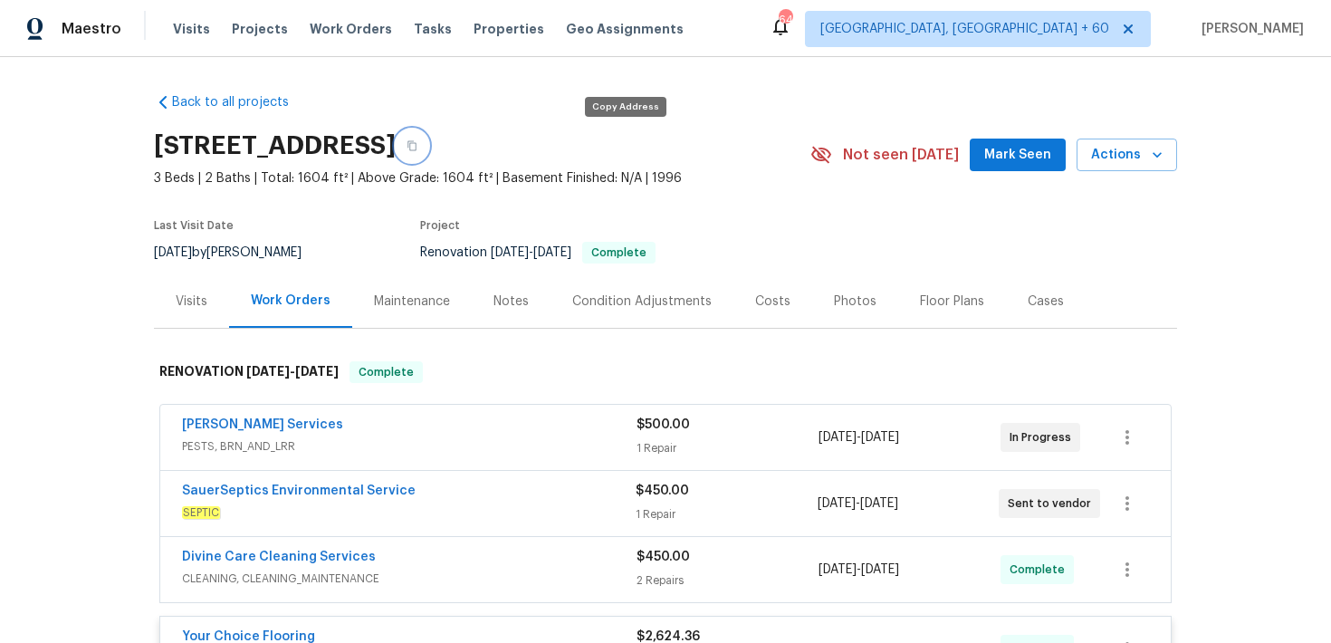
click at [428, 150] on button "button" at bounding box center [412, 145] width 33 height 33
click at [180, 25] on span "Visits" at bounding box center [191, 29] width 37 height 18
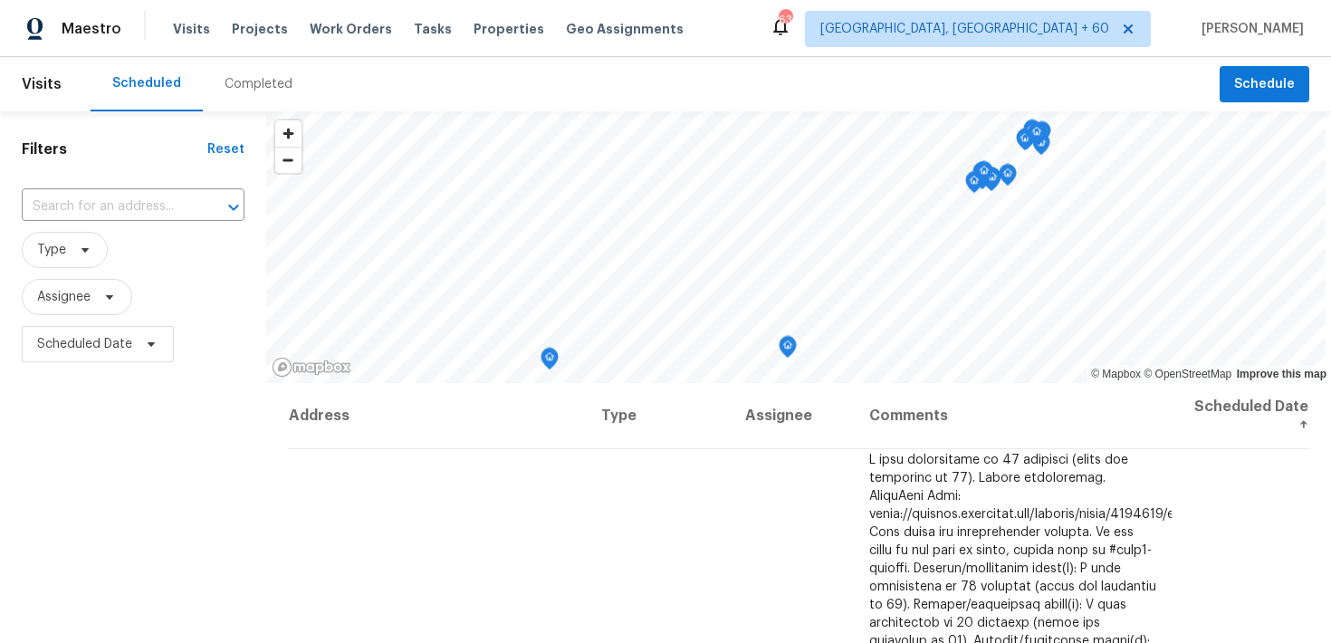
click at [250, 81] on div "Completed" at bounding box center [258, 84] width 68 height 18
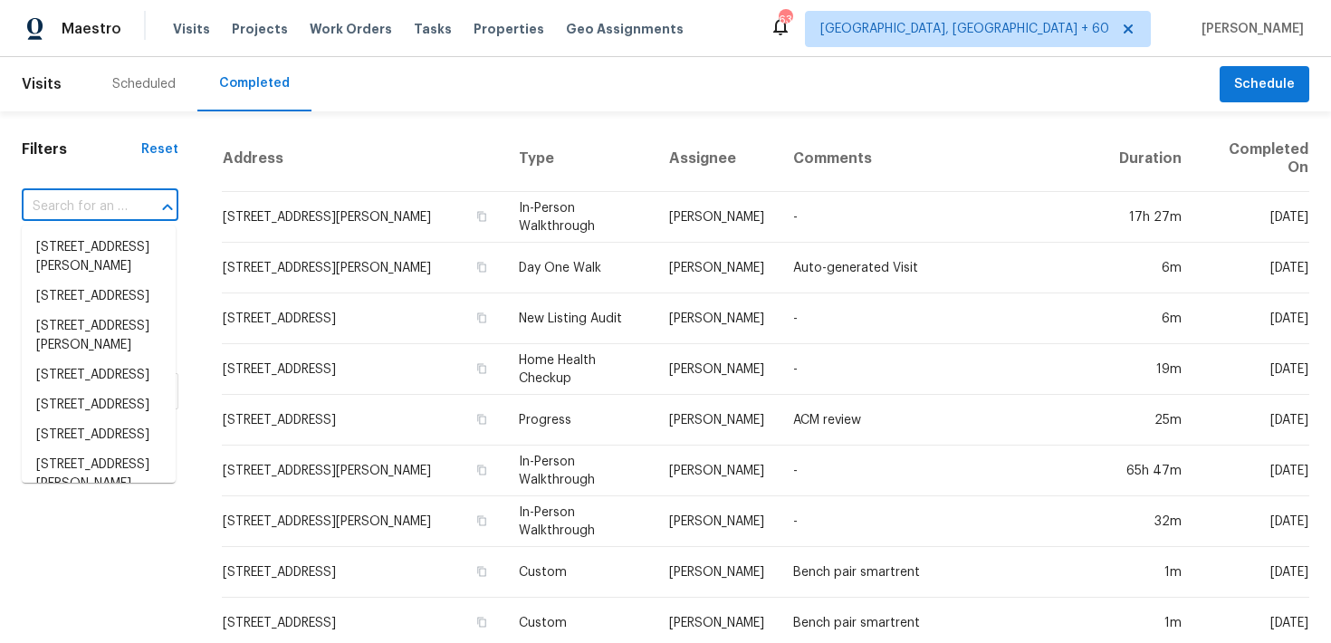
click at [101, 215] on input "text" at bounding box center [75, 207] width 106 height 28
paste input "[URL][DOMAIN_NAME]"
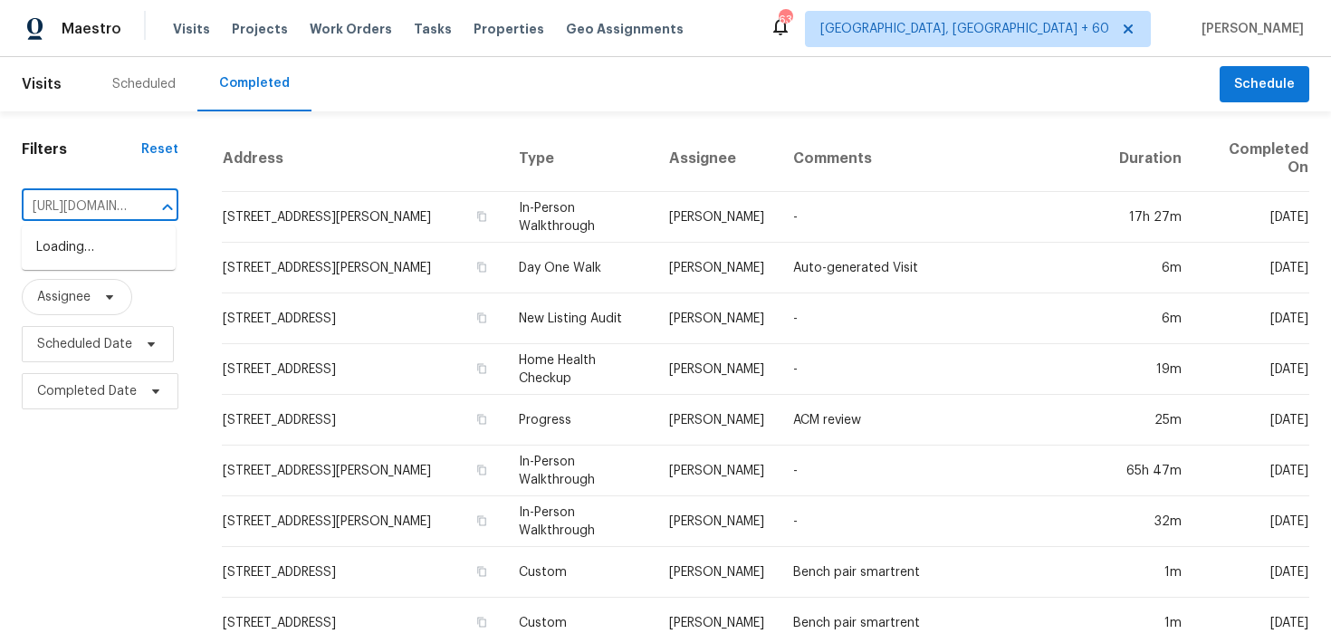
scroll to position [0, 454]
type input "[URL][DOMAIN_NAME]"
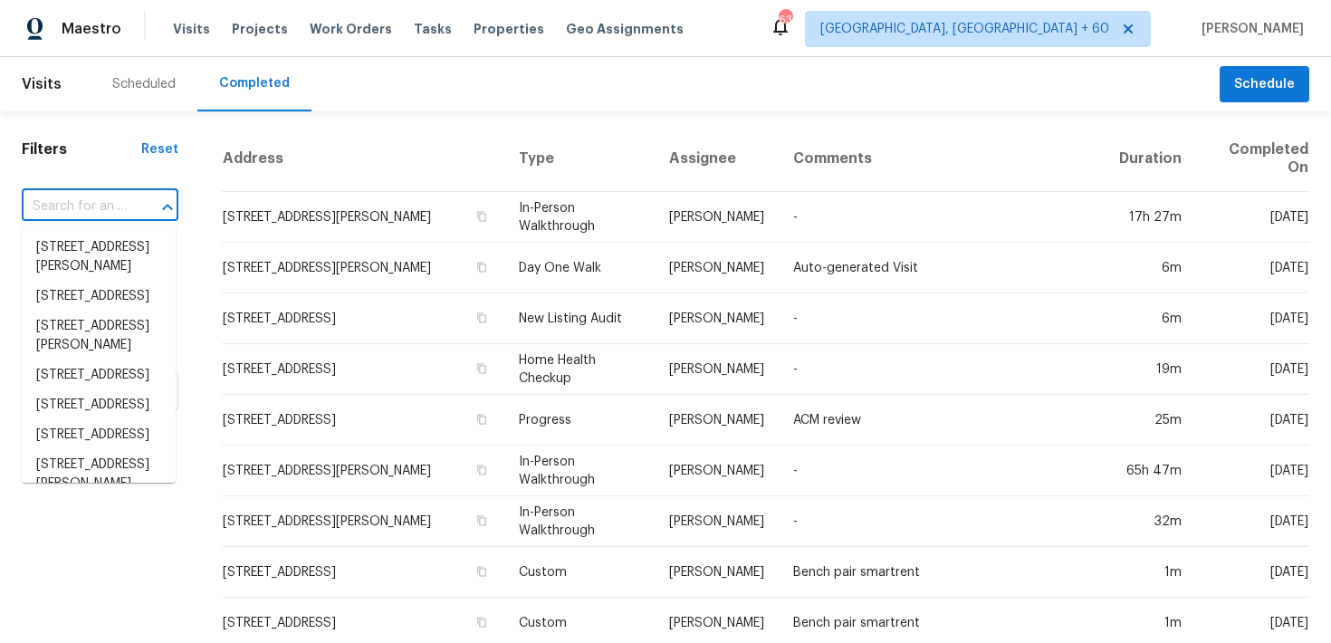
click at [112, 205] on input "text" at bounding box center [75, 207] width 106 height 28
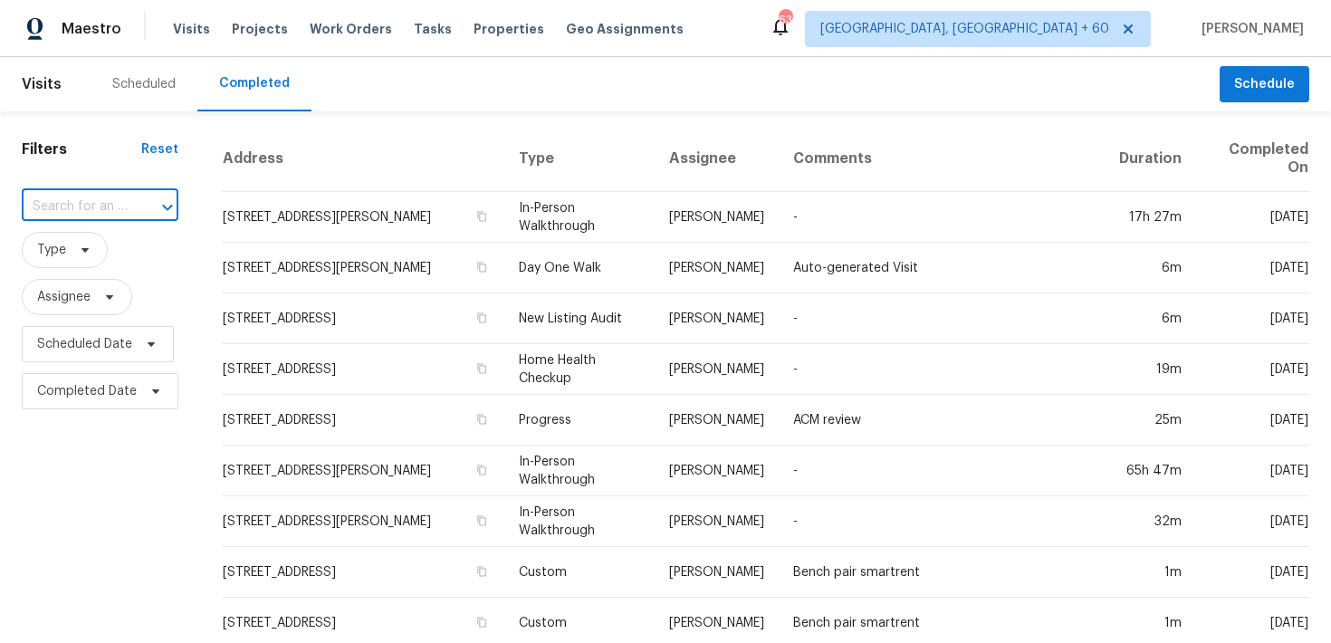
paste input "[STREET_ADDRESS][PERSON_NAME][PERSON_NAME]"
type input "[STREET_ADDRESS][PERSON_NAME][PERSON_NAME]"
click at [132, 261] on li "[STREET_ADDRESS][PERSON_NAME]" at bounding box center [99, 257] width 154 height 49
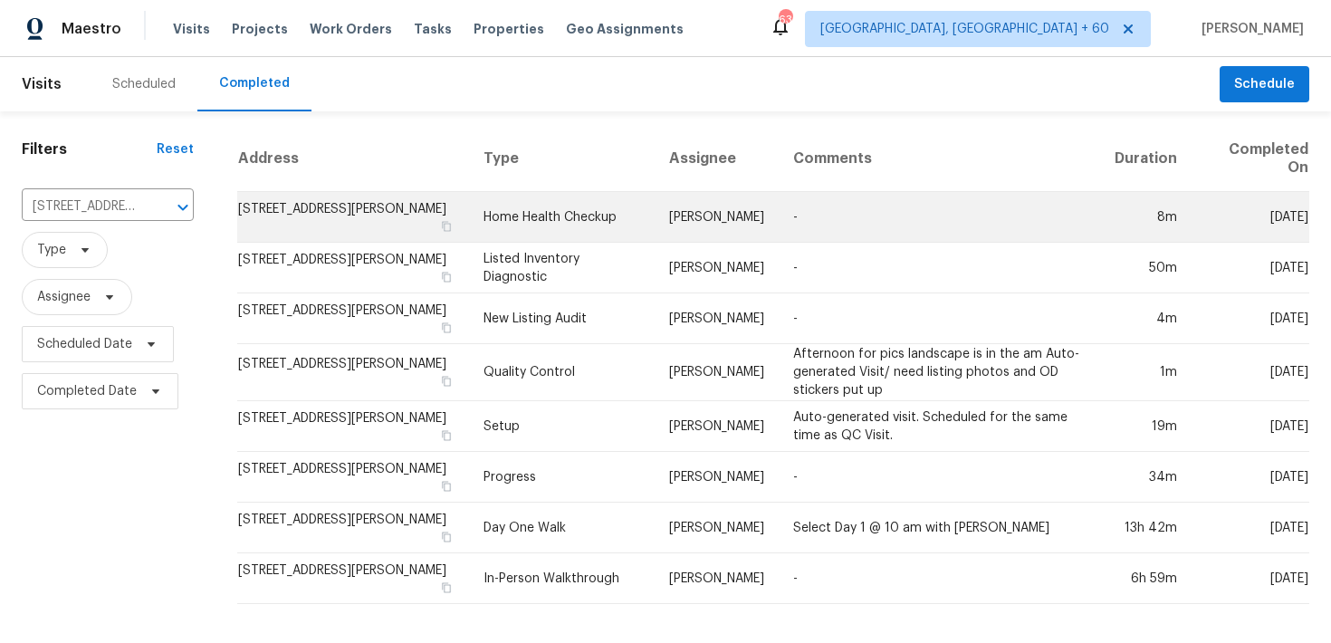
click at [598, 218] on td "Home Health Checkup" at bounding box center [562, 217] width 186 height 51
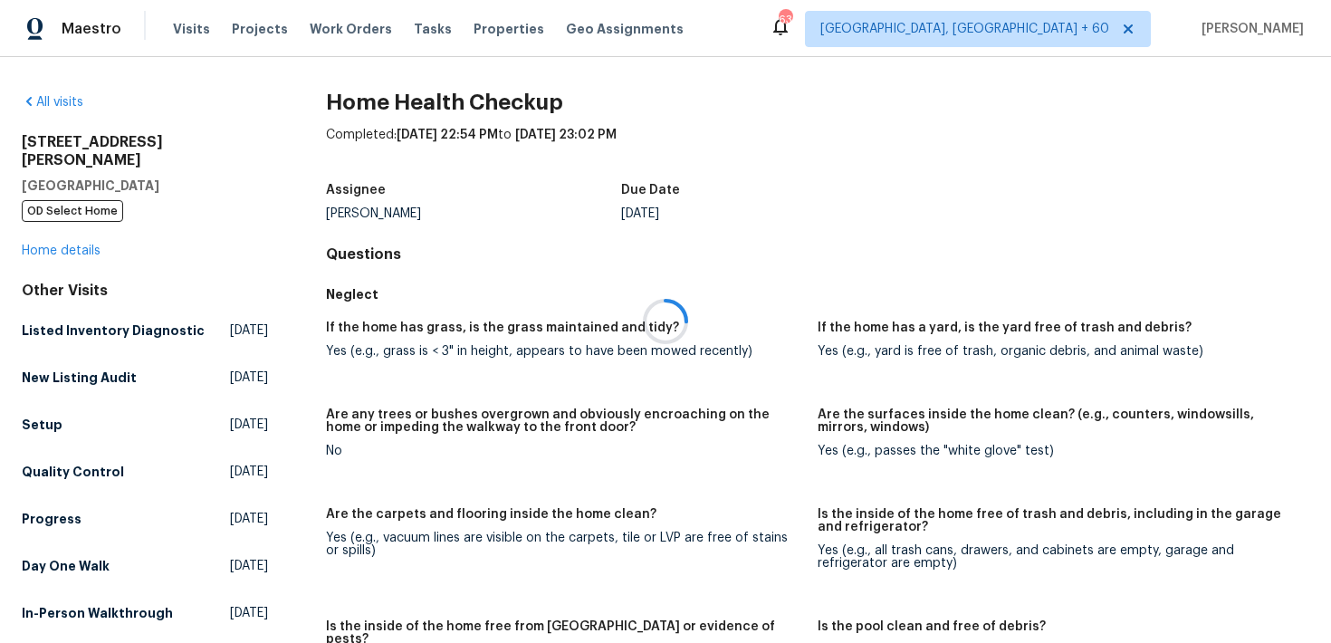
click at [76, 215] on div at bounding box center [665, 321] width 1331 height 643
click at [77, 244] on link "Home details" at bounding box center [61, 250] width 79 height 13
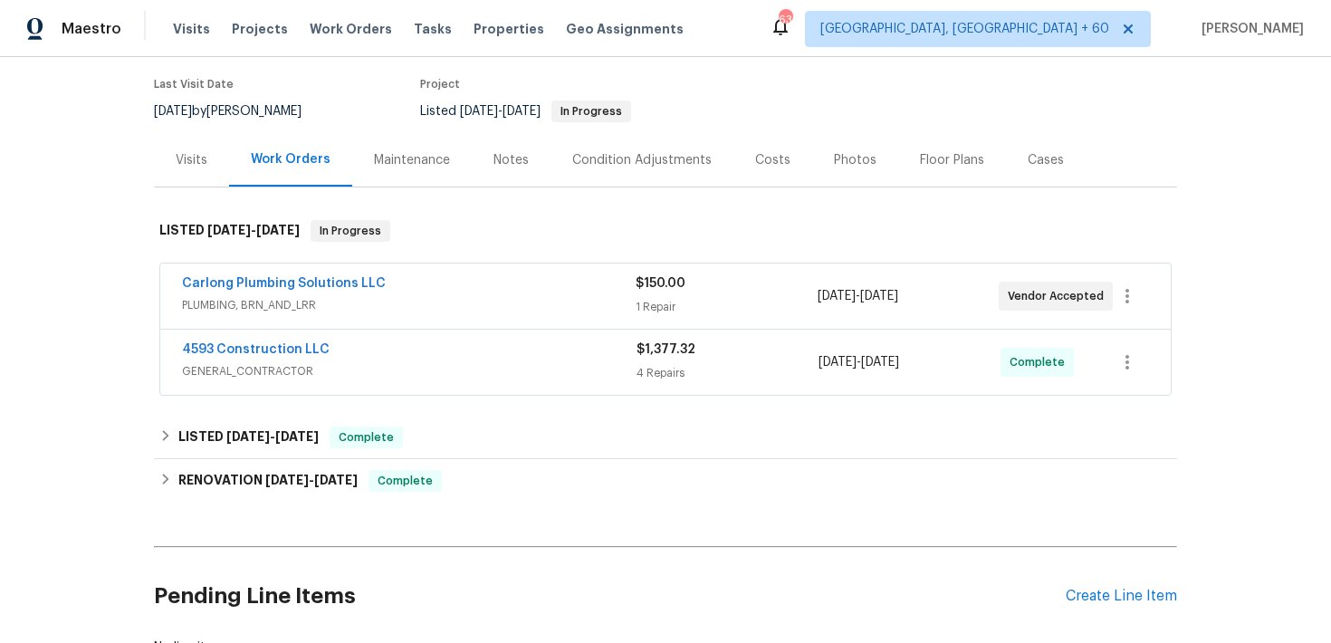
scroll to position [171, 0]
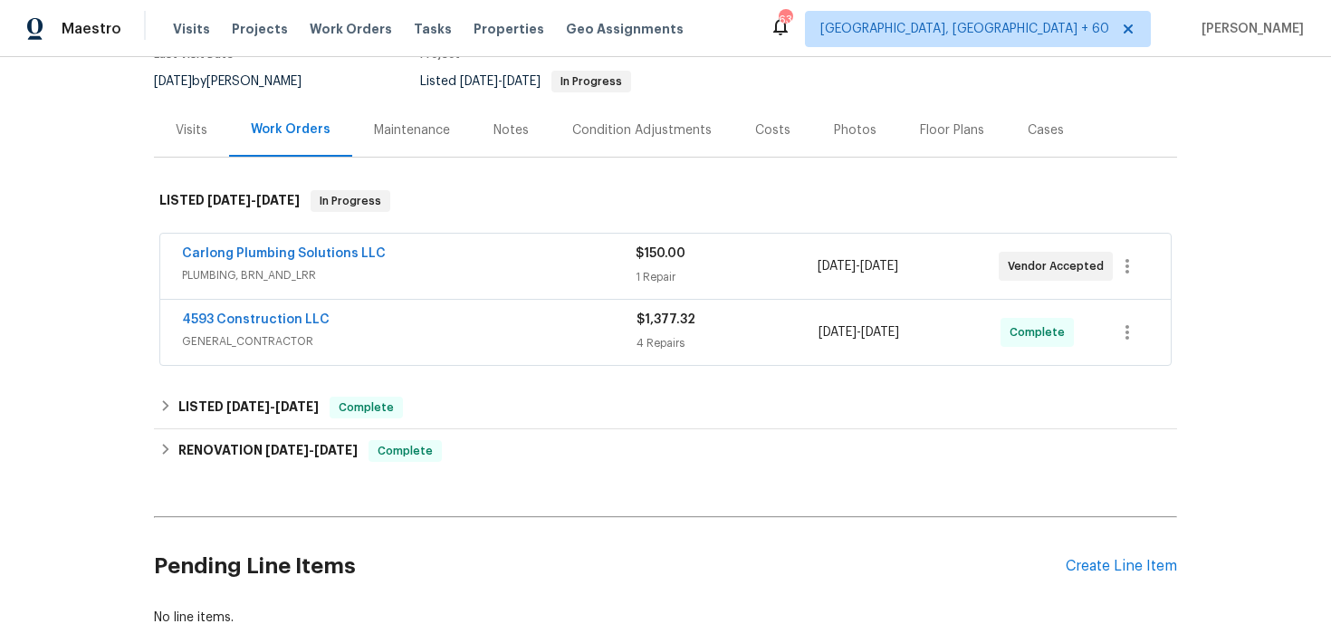
click at [676, 339] on div "4 Repairs" at bounding box center [727, 343] width 182 height 18
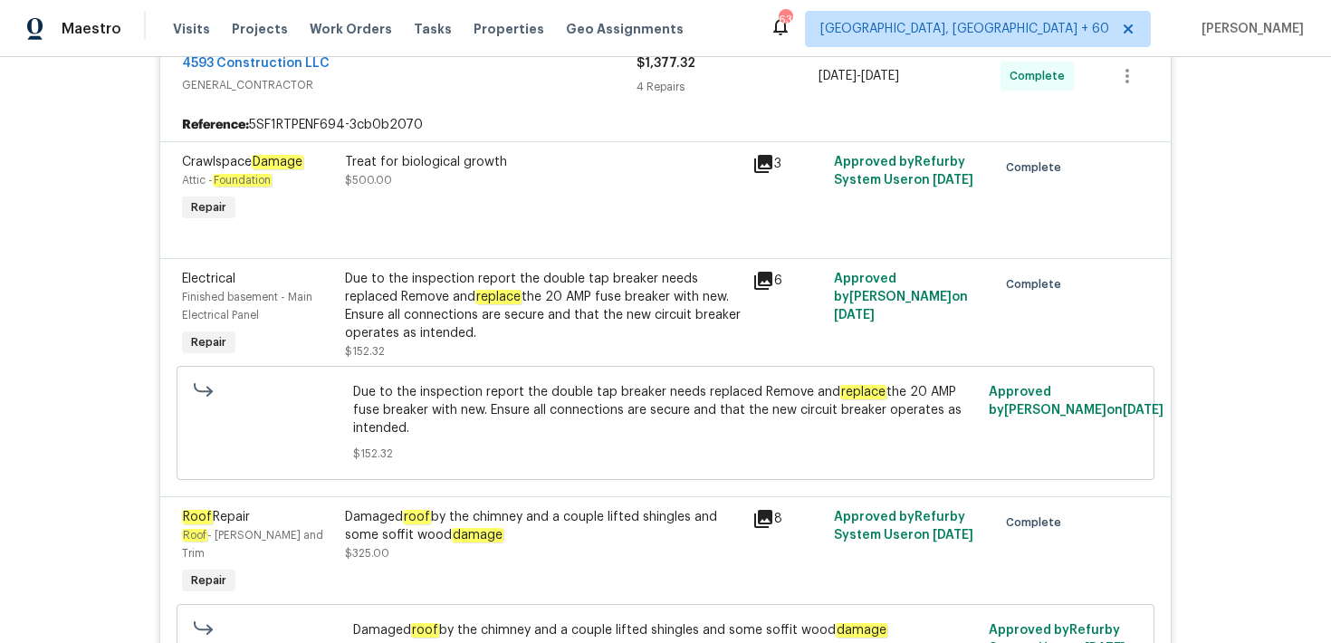
scroll to position [463, 0]
